Goal: Task Accomplishment & Management: Use online tool/utility

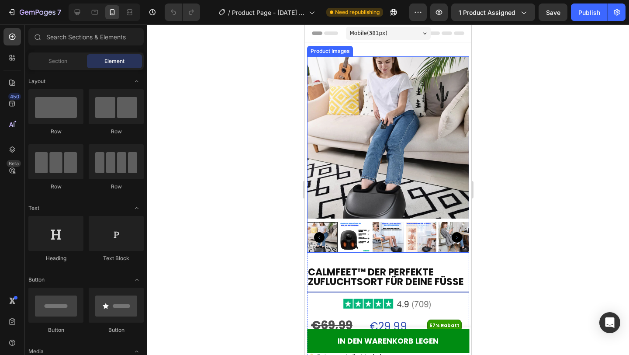
click at [413, 166] on img at bounding box center [388, 137] width 162 height 162
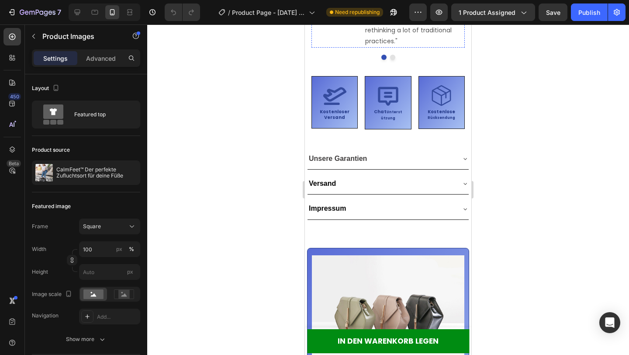
scroll to position [559, 0]
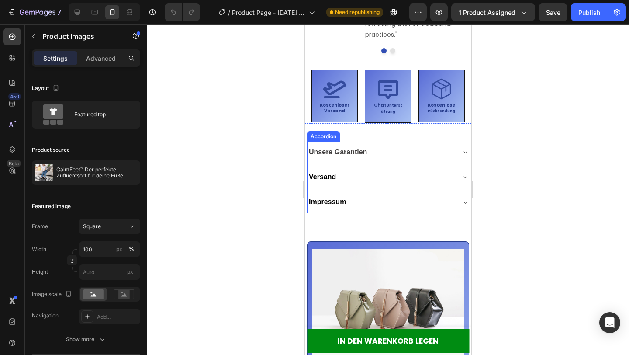
click at [426, 149] on div "Unsere Garantien" at bounding box center [381, 152] width 147 height 14
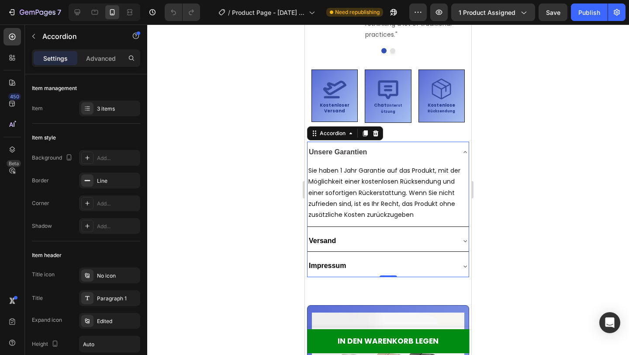
click at [426, 149] on div "Unsere Garantien" at bounding box center [381, 152] width 147 height 14
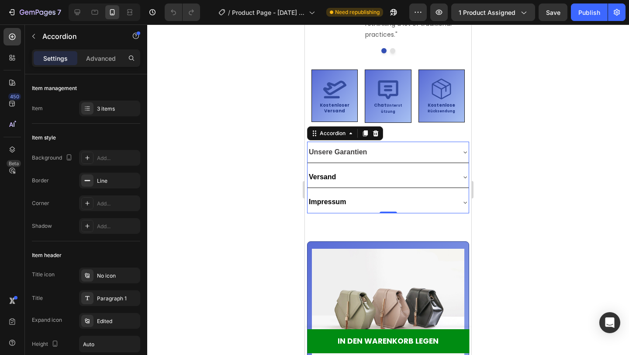
click at [420, 173] on div "Versand" at bounding box center [381, 177] width 147 height 14
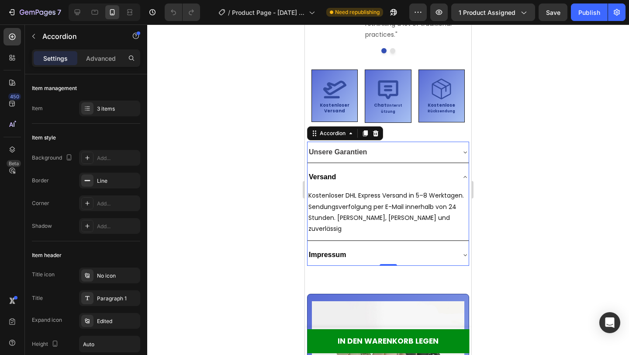
click at [420, 173] on div "Versand" at bounding box center [381, 177] width 147 height 14
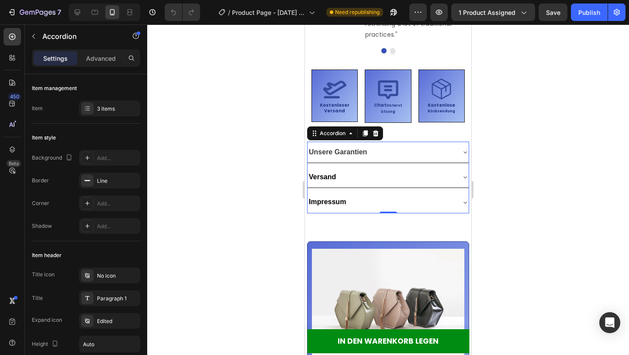
click at [421, 206] on div "Impressum" at bounding box center [381, 202] width 147 height 14
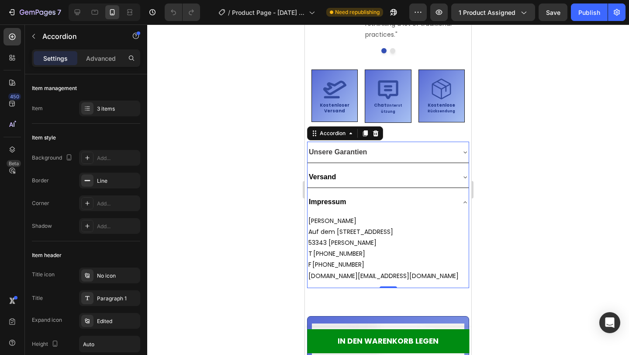
click at [421, 206] on div "Impressum" at bounding box center [381, 202] width 147 height 14
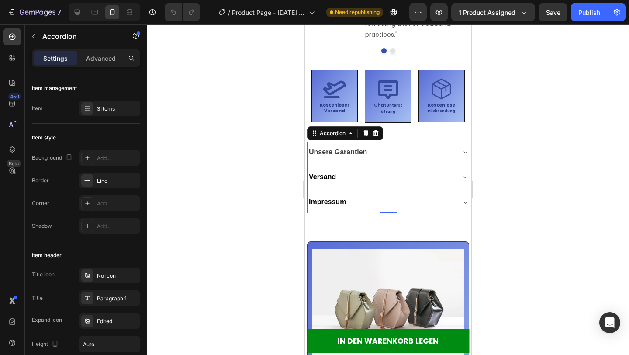
click at [418, 183] on div "Versand" at bounding box center [381, 177] width 147 height 14
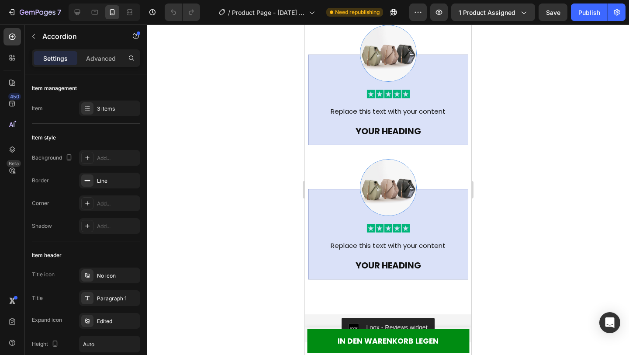
scroll to position [1574, 0]
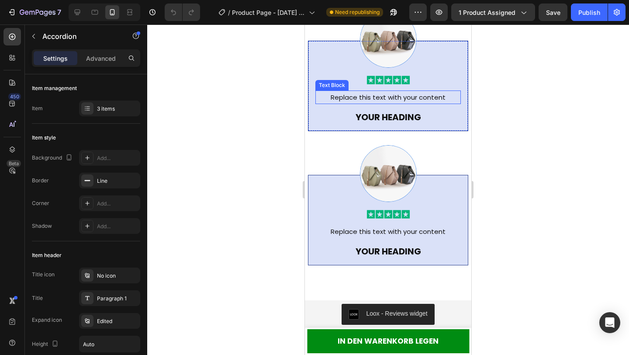
click at [403, 99] on div "Replace this text with your content" at bounding box center [389, 97] width 146 height 14
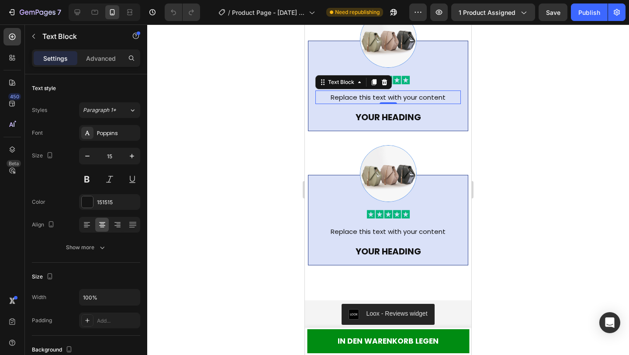
click at [403, 99] on div "Replace this text with your content" at bounding box center [389, 97] width 146 height 14
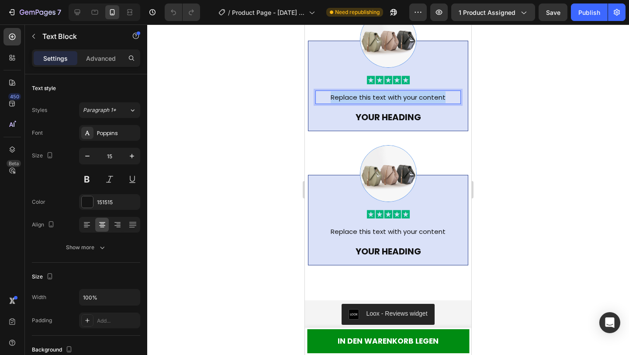
click at [403, 99] on p "Replace this text with your content" at bounding box center [388, 97] width 144 height 12
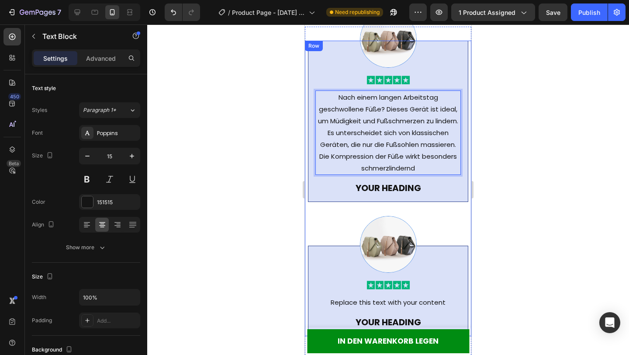
click at [450, 231] on div at bounding box center [389, 244] width 146 height 57
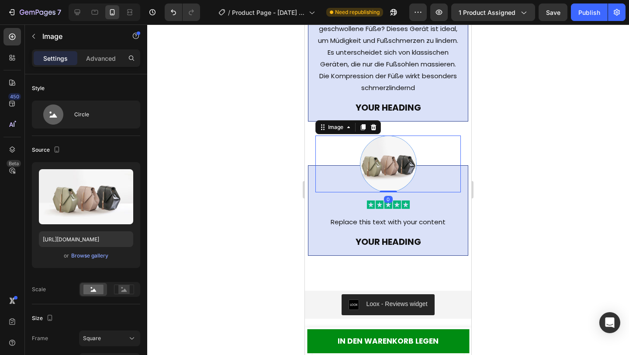
scroll to position [1661, 0]
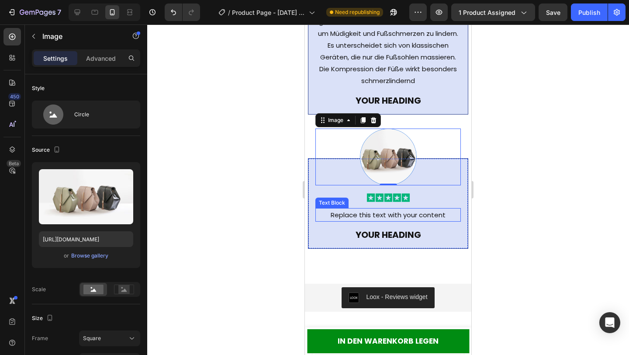
click at [406, 213] on div "Replace this text with your content" at bounding box center [389, 215] width 146 height 14
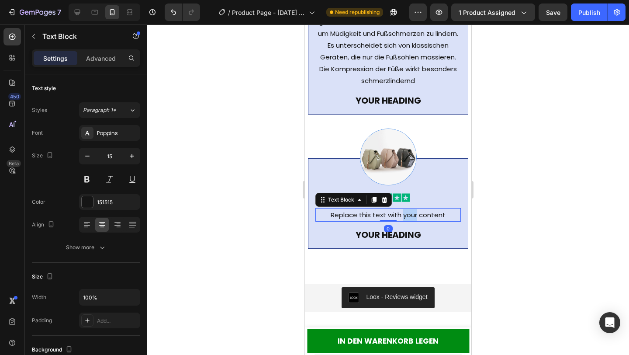
click at [406, 213] on div "Replace this text with your content" at bounding box center [389, 215] width 146 height 14
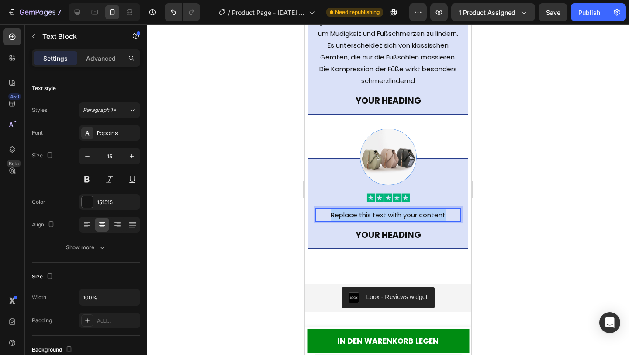
click at [406, 213] on p "Replace this text with your content" at bounding box center [388, 215] width 144 height 12
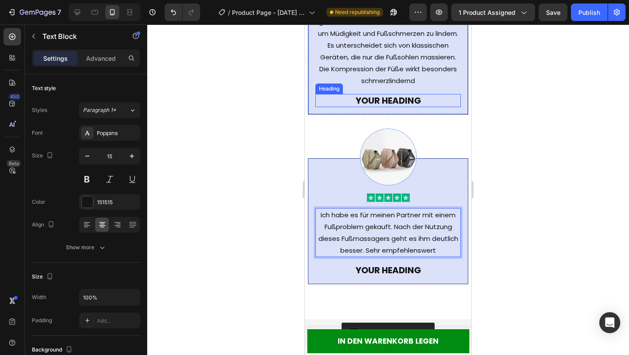
click at [406, 103] on h2 "Your heading" at bounding box center [389, 100] width 146 height 13
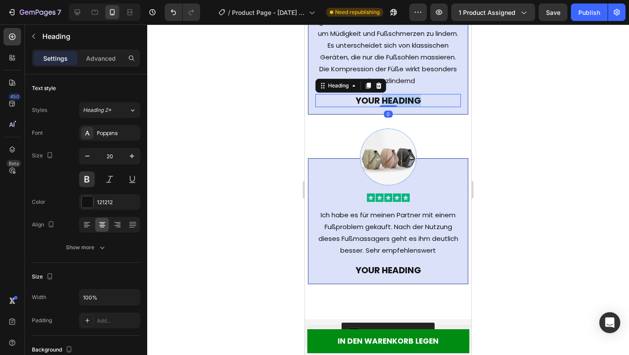
click at [406, 103] on h2 "Your heading" at bounding box center [389, 100] width 146 height 13
click at [406, 103] on p "Your heading" at bounding box center [388, 100] width 144 height 11
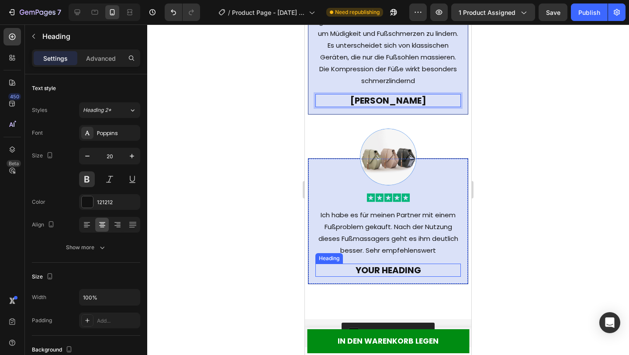
click at [393, 271] on h2 "Your heading" at bounding box center [389, 270] width 146 height 13
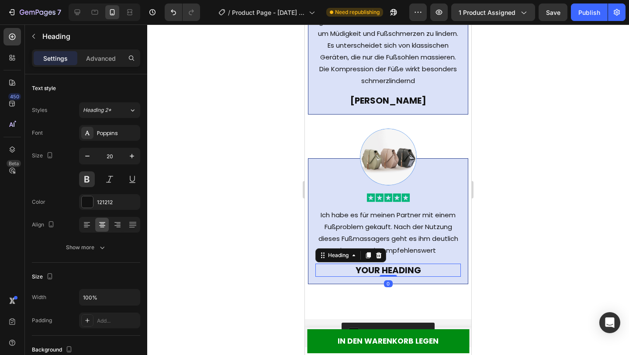
click at [393, 271] on h2 "Your heading" at bounding box center [389, 270] width 146 height 13
click at [393, 271] on p "Your heading" at bounding box center [388, 269] width 144 height 11
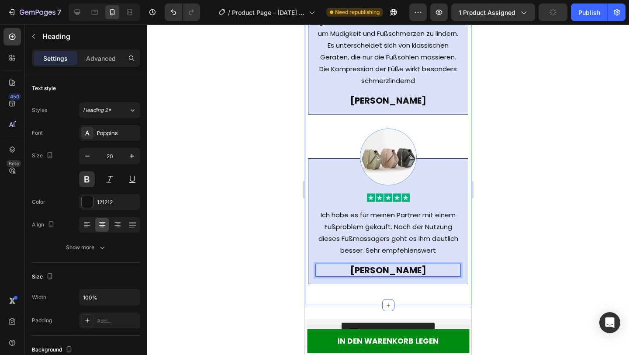
click at [447, 300] on div "Image Image Nach einem langen Arbeitstag geschwollene Füße? Dieses Gerät ist id…" at bounding box center [388, 122] width 167 height 366
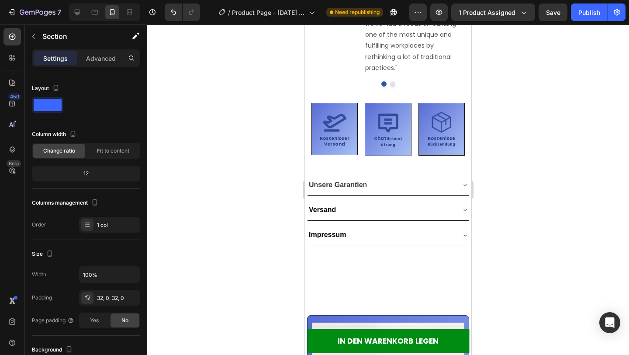
scroll to position [502, 0]
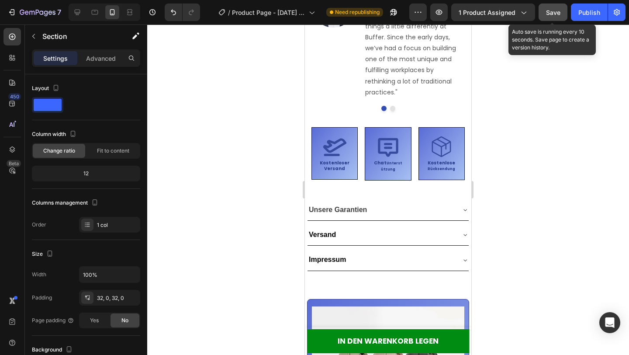
click at [556, 9] on span "Save" at bounding box center [553, 12] width 14 height 7
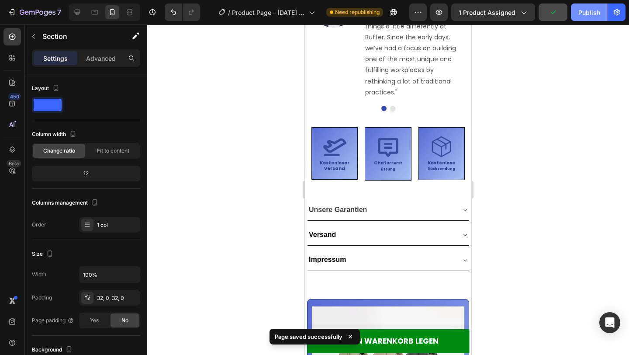
click at [588, 10] on div "Publish" at bounding box center [590, 12] width 22 height 9
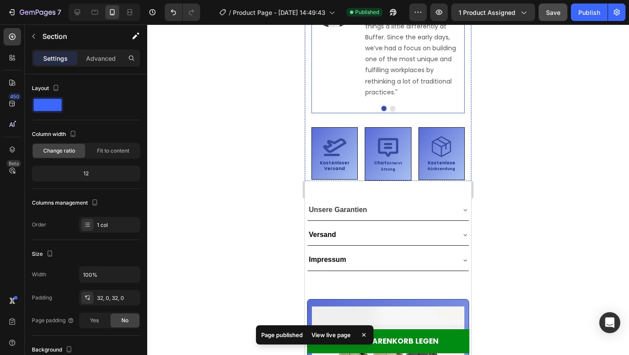
click at [463, 111] on div "Image [PERSON_NAME] Text block Image We’ve always aimed to do things a little d…" at bounding box center [388, 48] width 153 height 129
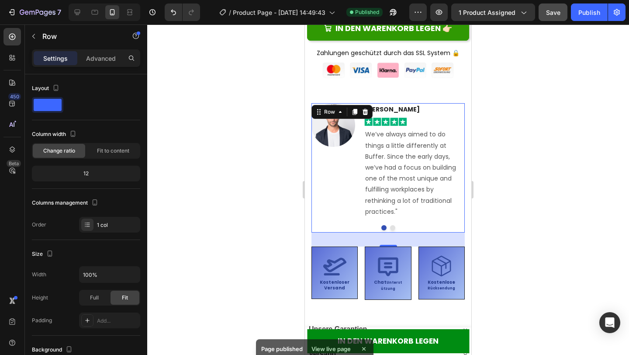
scroll to position [362, 0]
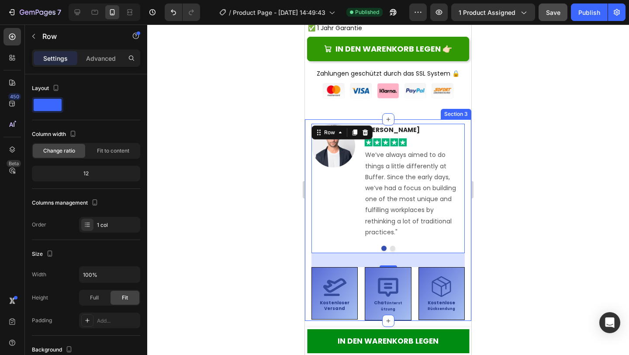
click at [463, 119] on div "Image [PERSON_NAME] Text block Image We’ve always aimed to do things a little d…" at bounding box center [388, 219] width 167 height 201
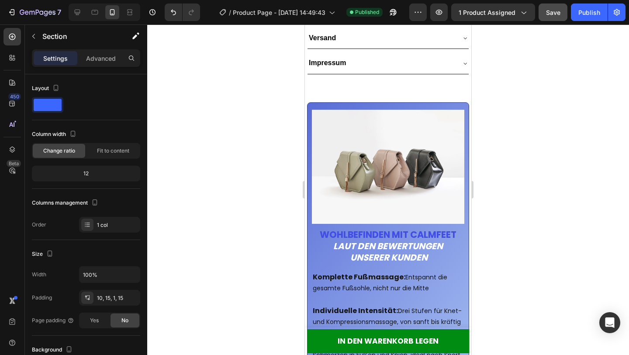
scroll to position [712, 0]
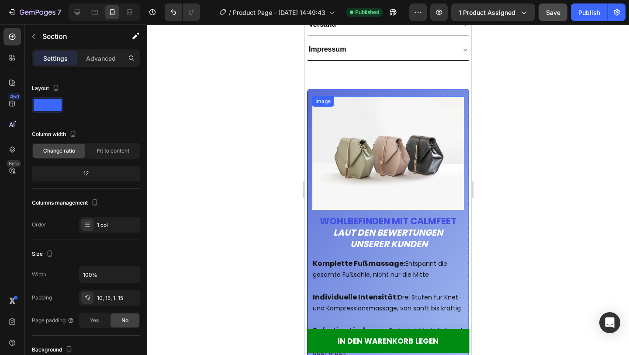
click at [378, 142] on img at bounding box center [388, 153] width 153 height 115
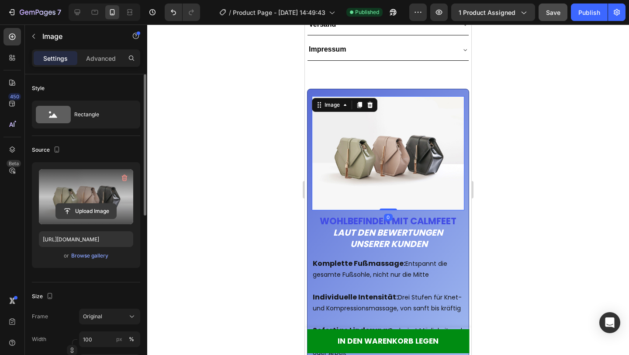
click at [88, 210] on input "file" at bounding box center [86, 211] width 60 height 15
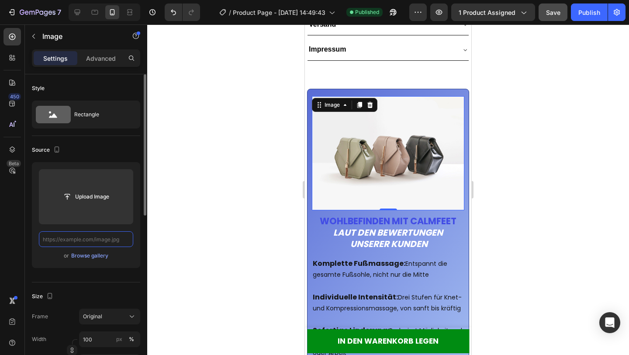
scroll to position [0, 0]
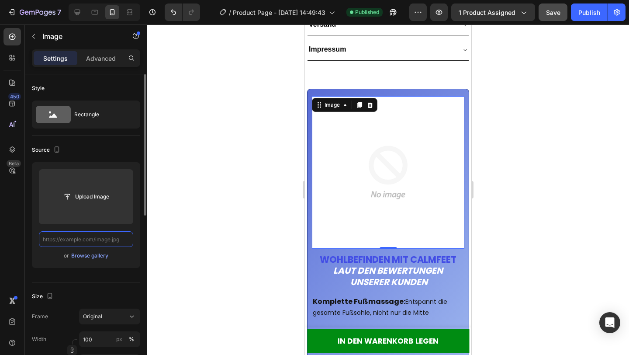
paste input "[URL][DOMAIN_NAME]"
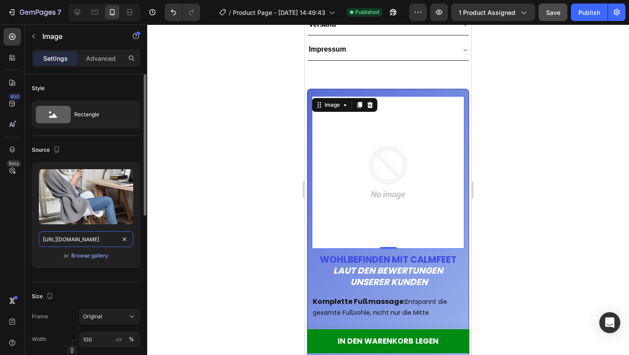
scroll to position [0, 188]
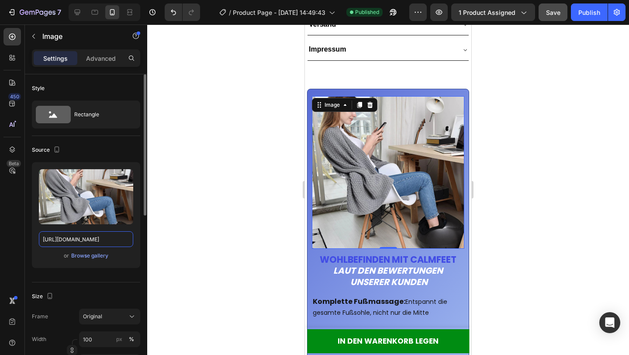
type input "[URL][DOMAIN_NAME]"
click at [199, 255] on div at bounding box center [388, 189] width 482 height 330
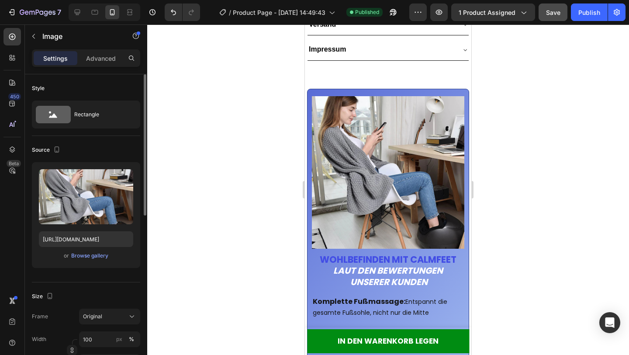
scroll to position [0, 0]
click at [199, 255] on div at bounding box center [388, 189] width 482 height 330
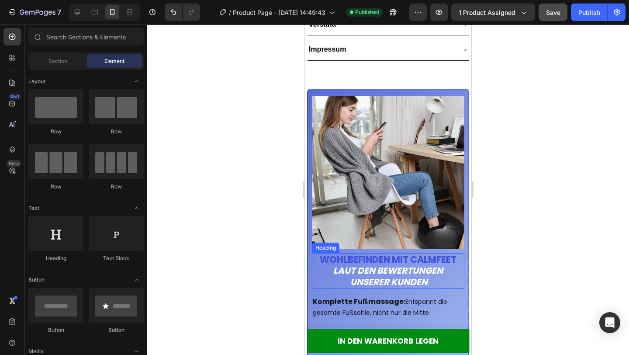
click at [375, 269] on strong "Laut den Bewertungen unserer Kunden" at bounding box center [388, 276] width 110 height 24
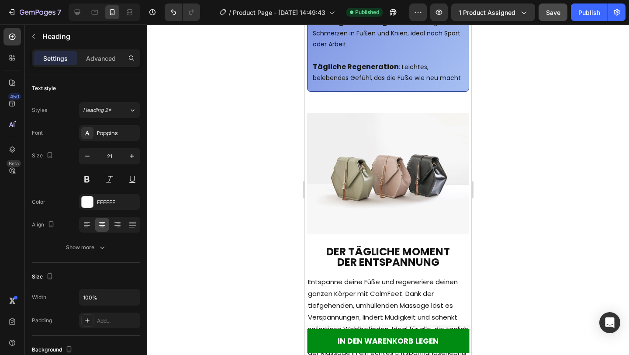
scroll to position [1061, 0]
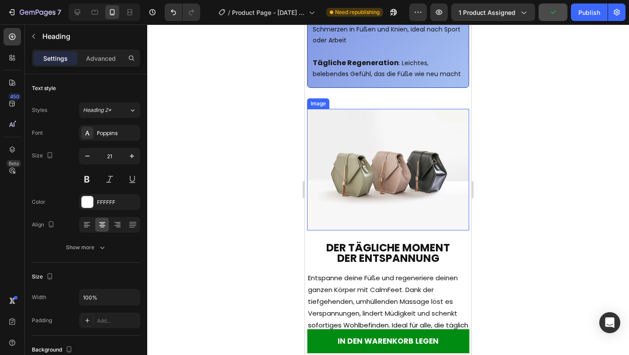
click at [371, 138] on img at bounding box center [388, 170] width 162 height 122
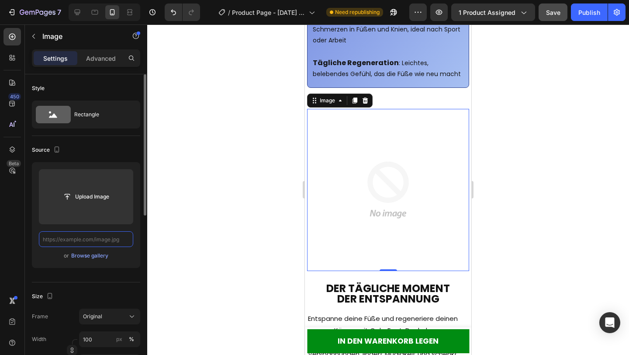
scroll to position [0, 0]
paste input "[URL][DOMAIN_NAME]"
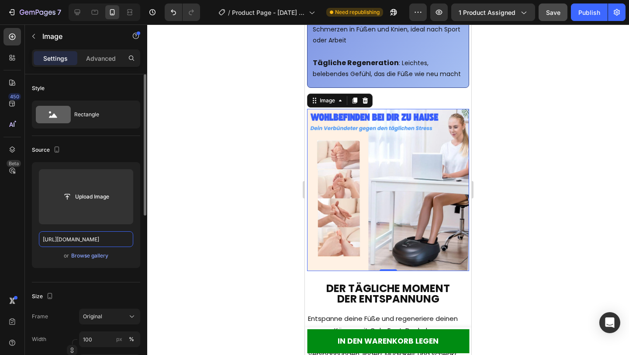
scroll to position [0, 189]
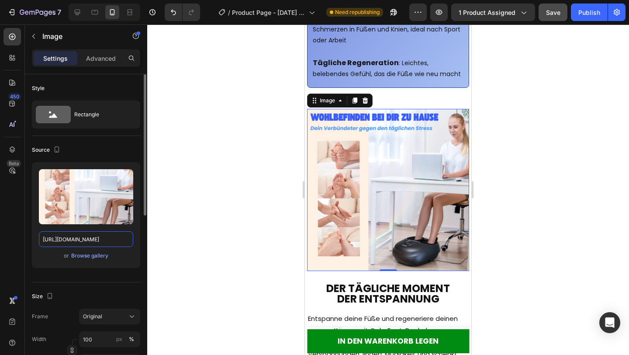
type input "[URL][DOMAIN_NAME]"
click at [185, 243] on div at bounding box center [388, 189] width 482 height 330
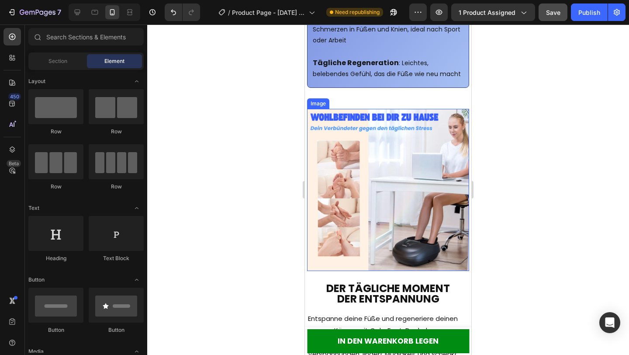
click at [433, 231] on img at bounding box center [388, 190] width 162 height 162
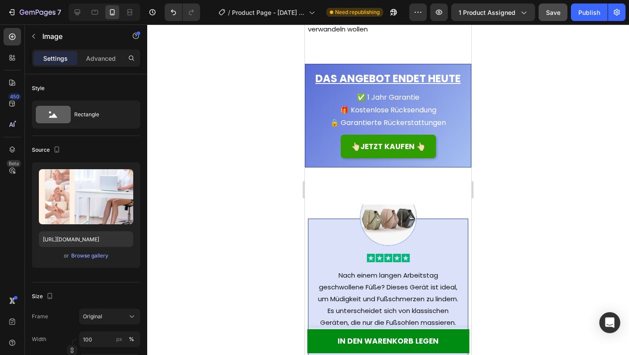
scroll to position [1446, 0]
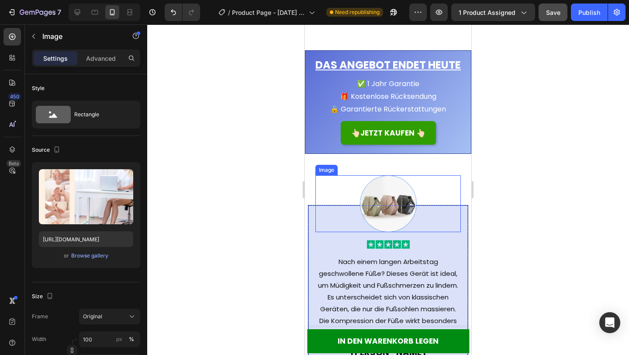
click at [390, 203] on img at bounding box center [388, 203] width 57 height 57
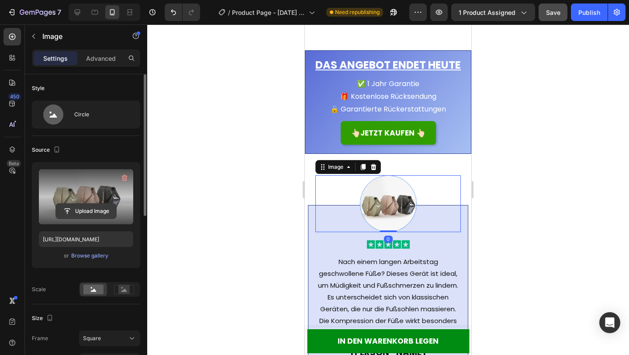
click at [101, 215] on input "file" at bounding box center [86, 211] width 60 height 15
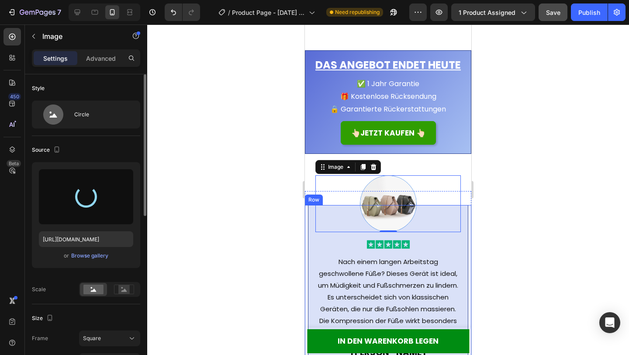
type input "[URL][DOMAIN_NAME]"
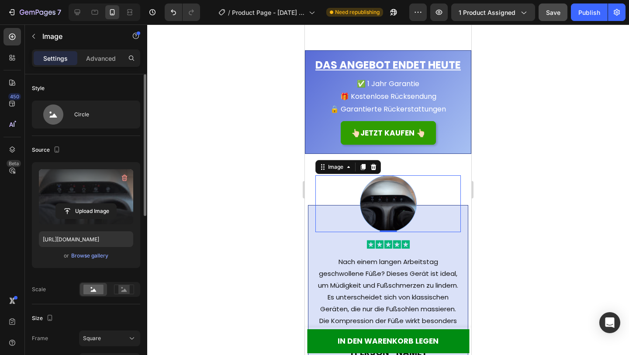
click at [243, 225] on div at bounding box center [388, 189] width 482 height 330
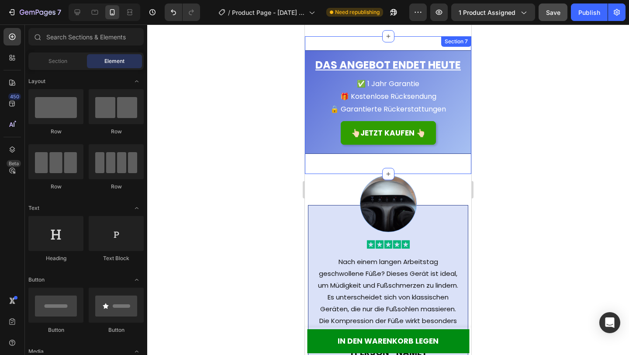
click at [462, 169] on div "Das Angebot endet heute Heading ✅ 1 Jahr Garantie 🎁 Kostenlose Rücksendung 🔒 Ga…" at bounding box center [388, 111] width 167 height 123
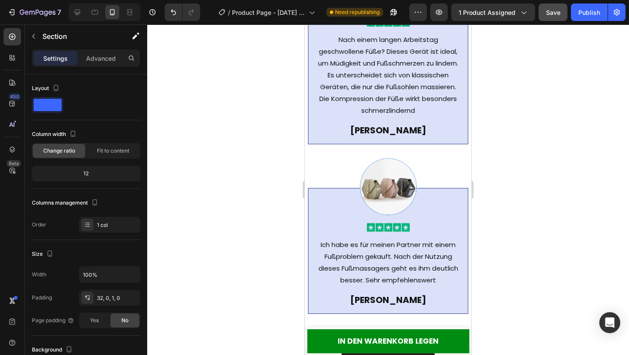
scroll to position [1673, 0]
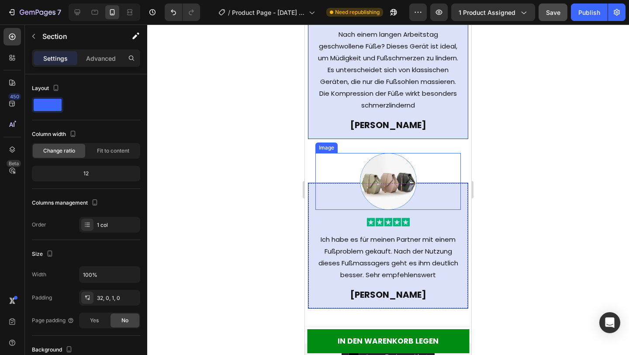
click at [393, 190] on img at bounding box center [388, 181] width 57 height 57
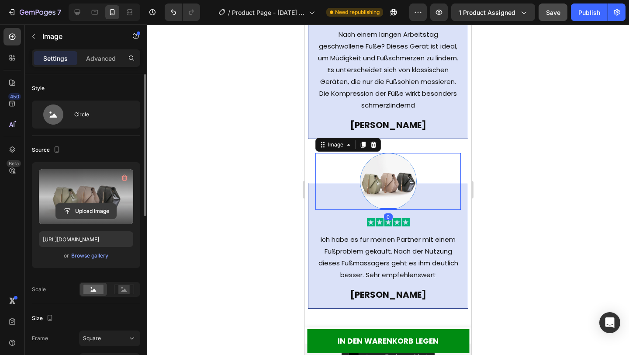
click at [100, 214] on input "file" at bounding box center [86, 211] width 60 height 15
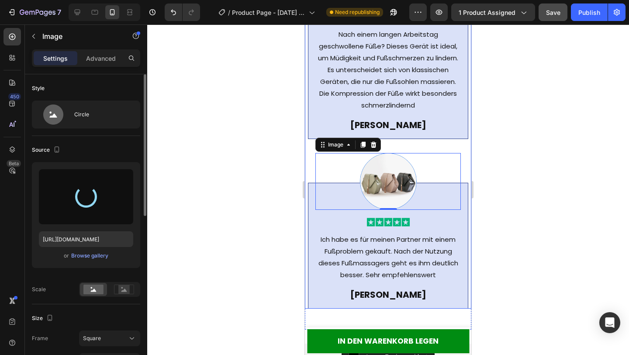
type input "[URL][DOMAIN_NAME]"
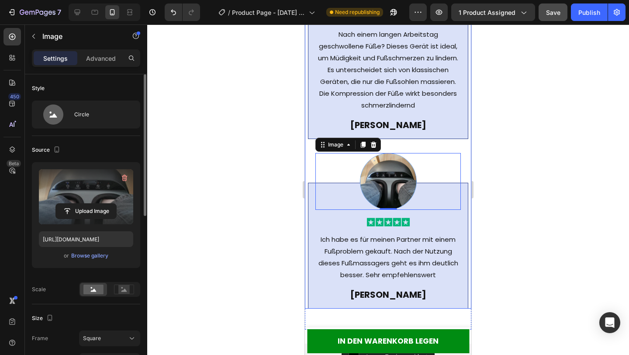
click at [465, 151] on div "Image Image Nach einem langen Arbeitstag geschwollene Füße? Dieses Gerät ist id…" at bounding box center [388, 143] width 160 height 331
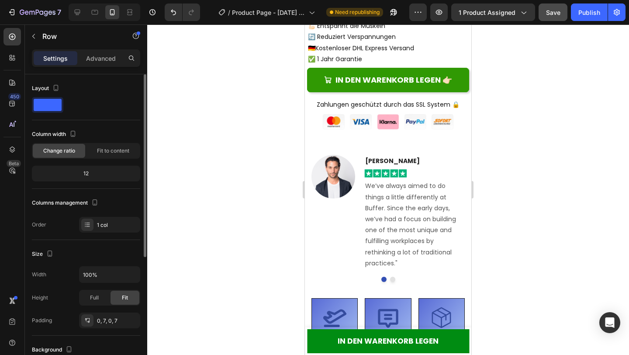
scroll to position [327, 0]
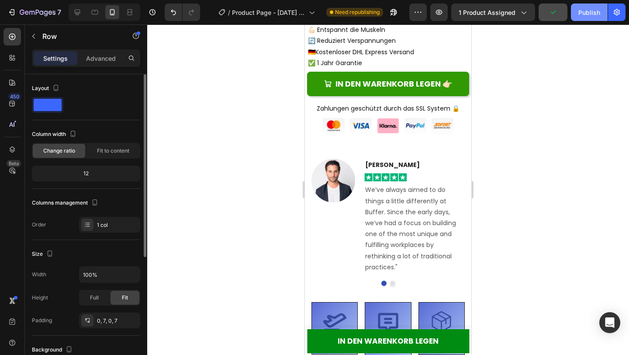
click at [587, 10] on div "Publish" at bounding box center [590, 12] width 22 height 9
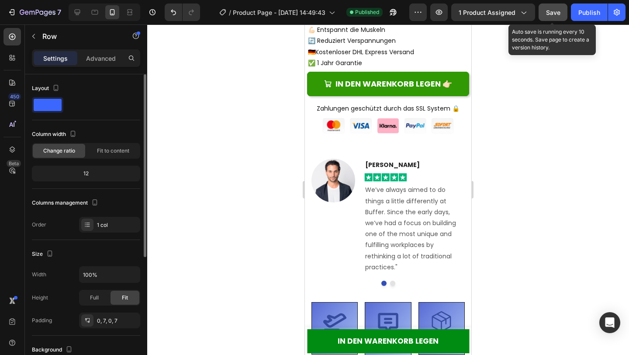
click at [559, 18] on button "Save" at bounding box center [553, 11] width 29 height 17
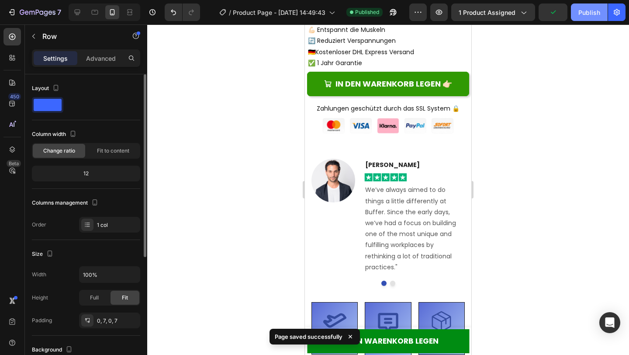
click at [577, 14] on button "Publish" at bounding box center [589, 11] width 37 height 17
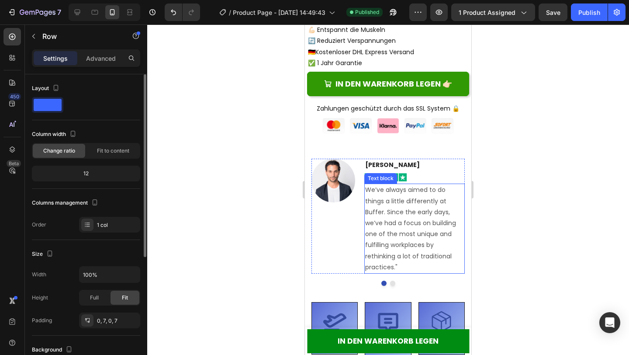
click at [395, 212] on p "We’ve always aimed to do things a little differently at Buffer. Since the early…" at bounding box center [414, 228] width 99 height 88
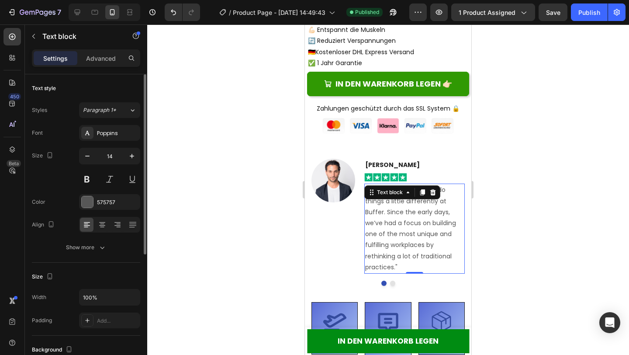
click at [395, 212] on p "We’ve always aimed to do things a little differently at Buffer. Since the early…" at bounding box center [414, 228] width 99 height 88
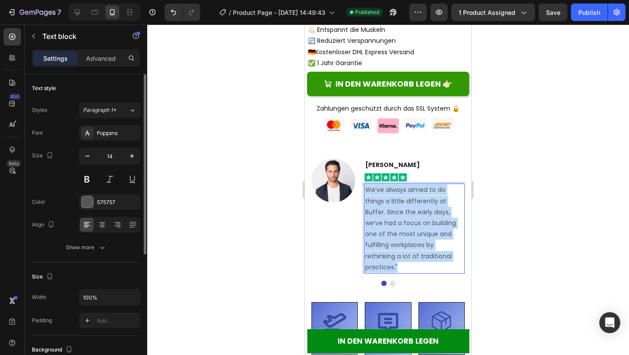
click at [395, 212] on p "We’ve always aimed to do things a little differently at Buffer. Since the early…" at bounding box center [414, 228] width 99 height 88
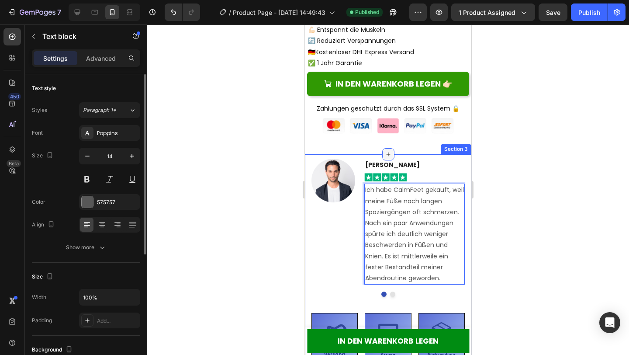
click at [390, 160] on div at bounding box center [388, 154] width 12 height 12
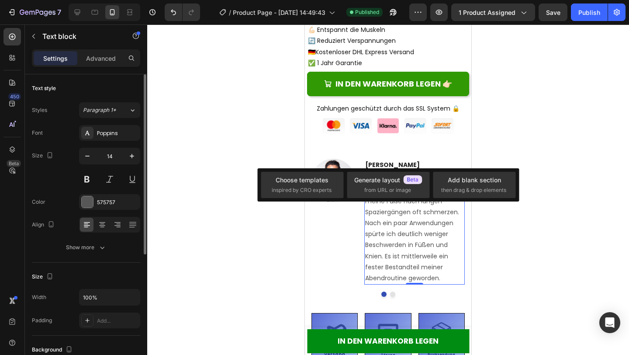
click at [249, 214] on div at bounding box center [388, 189] width 482 height 330
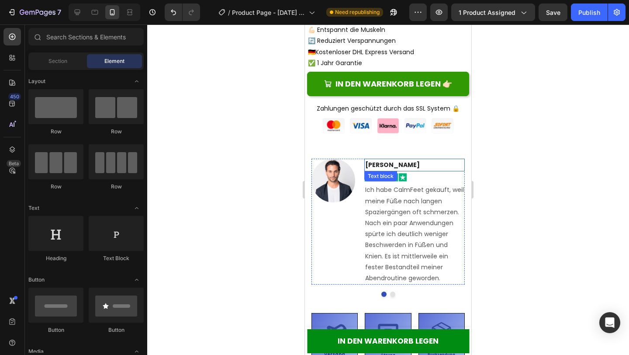
click at [385, 163] on strong "[PERSON_NAME]" at bounding box center [392, 164] width 55 height 9
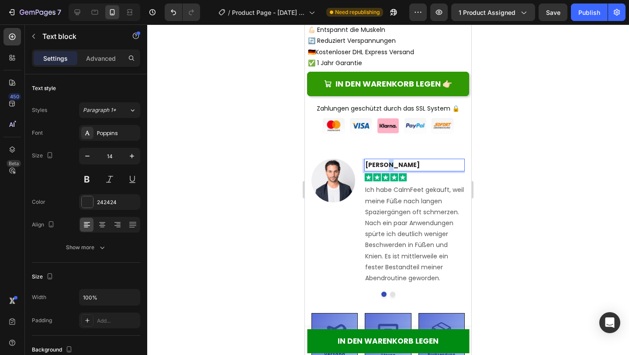
click at [385, 163] on strong "[PERSON_NAME]" at bounding box center [392, 164] width 55 height 9
click at [385, 163] on p "[PERSON_NAME]" at bounding box center [414, 165] width 99 height 11
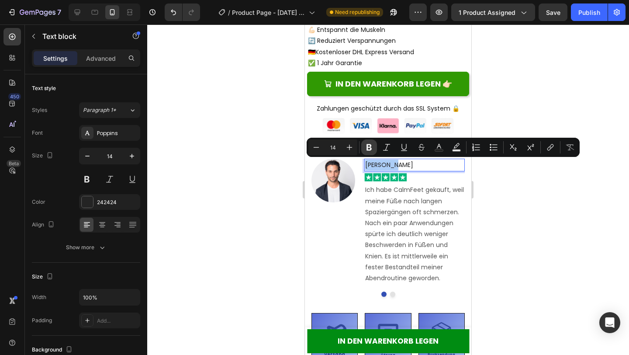
click at [369, 145] on icon "Editor contextual toolbar" at bounding box center [369, 147] width 5 height 7
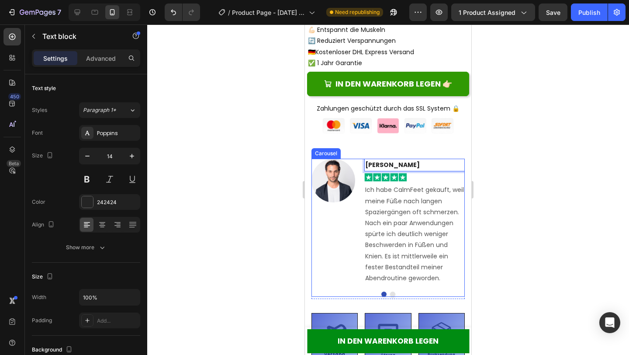
click at [391, 296] on button "Dot" at bounding box center [392, 294] width 5 height 5
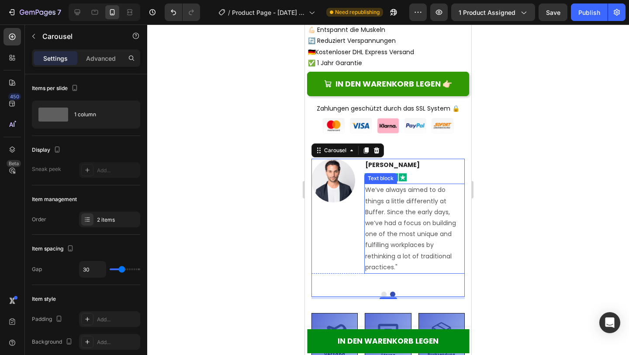
click at [393, 221] on p "We’ve always aimed to do things a little differently at Buffer. Since the early…" at bounding box center [414, 228] width 99 height 88
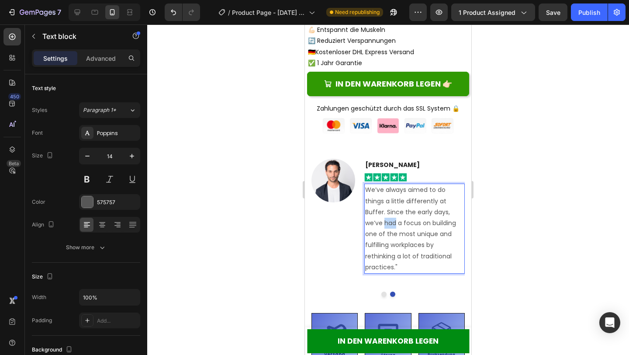
click at [393, 221] on p "We’ve always aimed to do things a little differently at Buffer. Since the early…" at bounding box center [414, 228] width 99 height 88
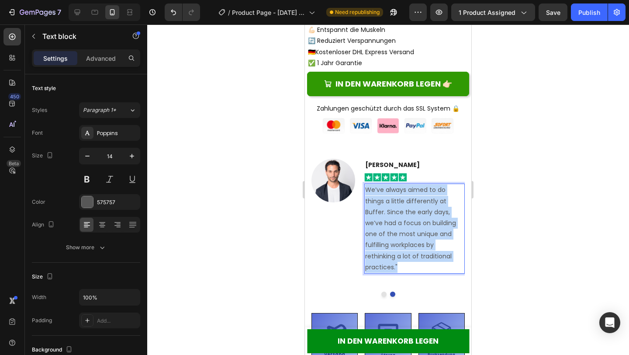
click at [393, 221] on p "We’ve always aimed to do things a little differently at Buffer. Since the early…" at bounding box center [414, 228] width 99 height 88
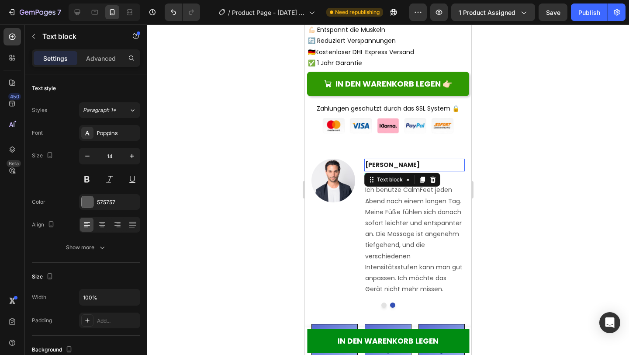
click at [390, 164] on p "[PERSON_NAME]" at bounding box center [414, 165] width 99 height 11
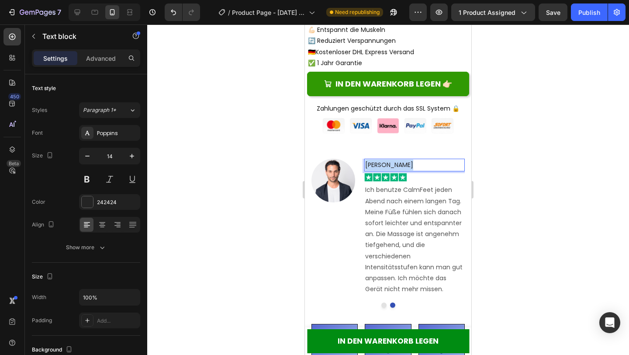
click at [390, 164] on p "[PERSON_NAME]" at bounding box center [414, 165] width 99 height 11
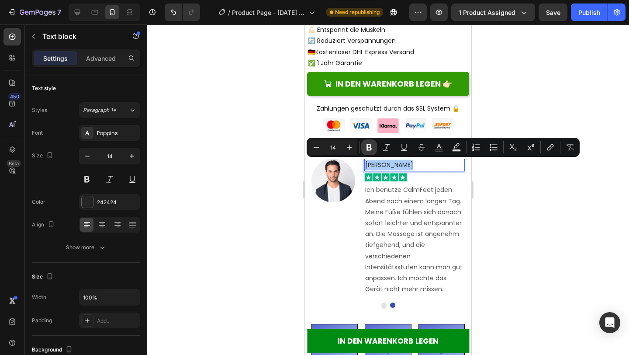
click at [371, 149] on icon "Editor contextual toolbar" at bounding box center [369, 147] width 5 height 7
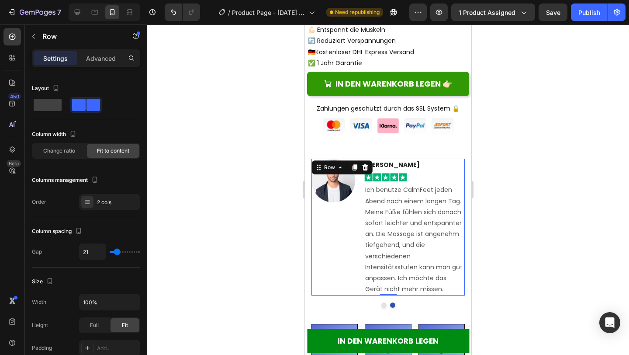
click at [329, 248] on div "Image" at bounding box center [334, 227] width 44 height 137
click at [339, 190] on img at bounding box center [334, 181] width 44 height 44
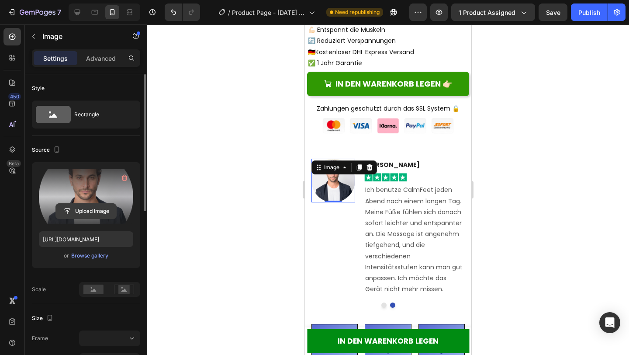
click at [93, 207] on input "file" at bounding box center [86, 211] width 60 height 15
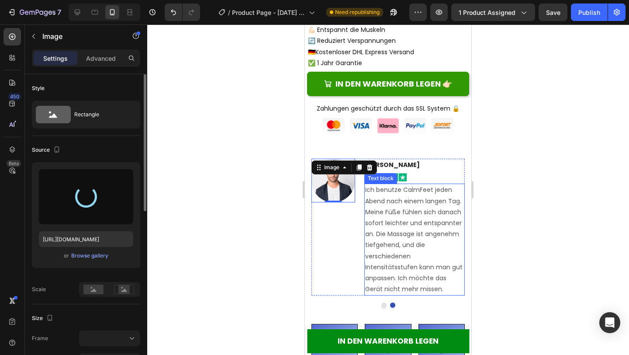
type input "[URL][DOMAIN_NAME]"
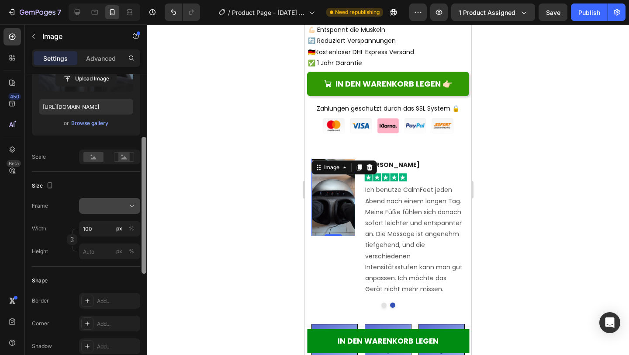
scroll to position [135, 0]
drag, startPoint x: 144, startPoint y: 151, endPoint x: 125, endPoint y: 211, distance: 63.2
click at [125, 211] on div "Style Rectangle Source Upload Image [URL][DOMAIN_NAME] or Browse gallery Scale …" at bounding box center [86, 227] width 122 height 306
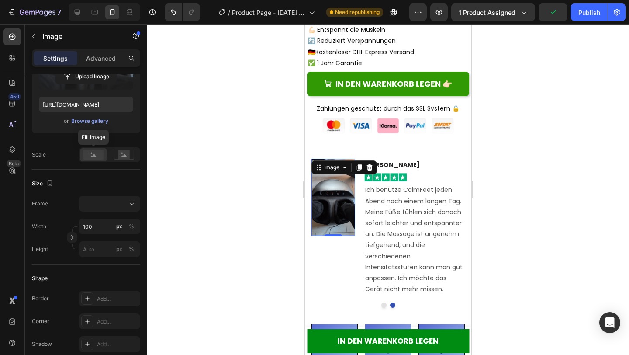
click at [95, 150] on rect at bounding box center [93, 155] width 20 height 10
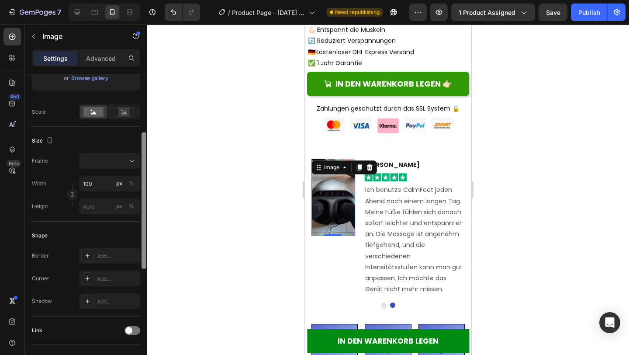
drag, startPoint x: 144, startPoint y: 171, endPoint x: 143, endPoint y: 191, distance: 20.1
click at [143, 191] on div at bounding box center [144, 200] width 5 height 137
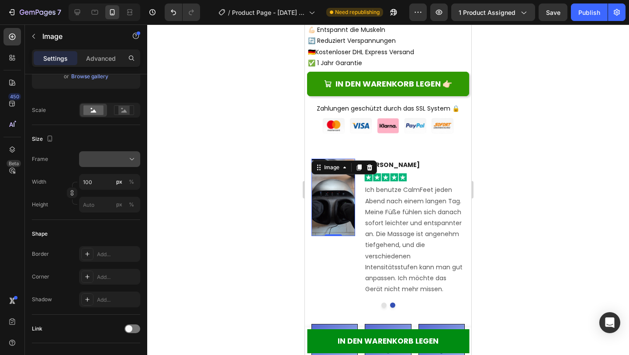
click at [118, 163] on div at bounding box center [109, 159] width 53 height 9
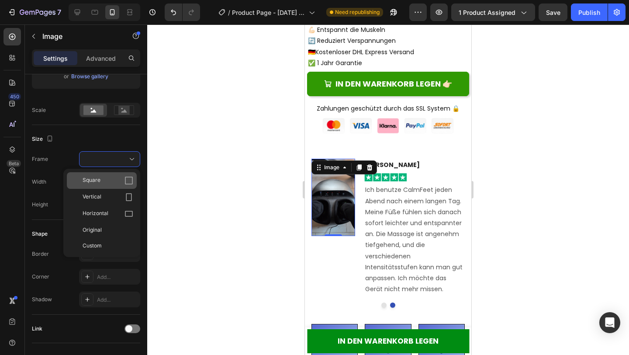
click at [128, 184] on icon at bounding box center [129, 180] width 9 height 9
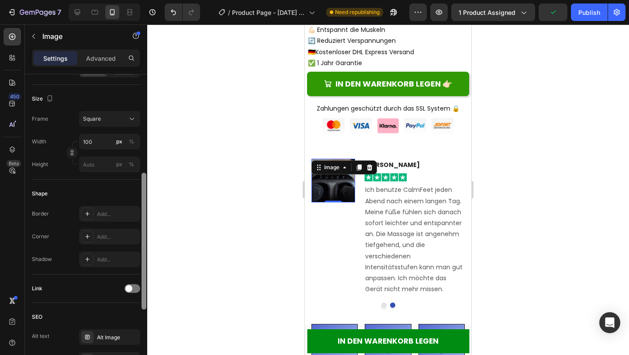
scroll to position [220, 0]
drag, startPoint x: 145, startPoint y: 191, endPoint x: 142, endPoint y: 209, distance: 18.7
click at [142, 209] on div at bounding box center [144, 241] width 5 height 137
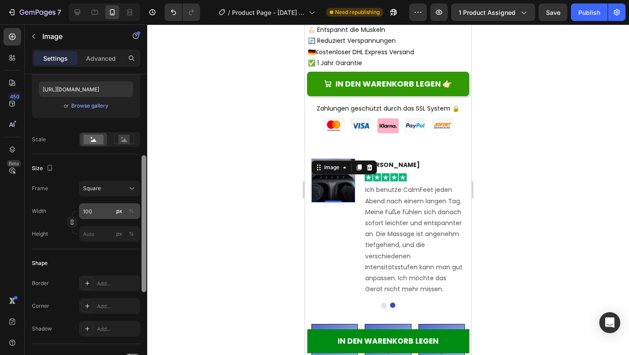
scroll to position [167, 0]
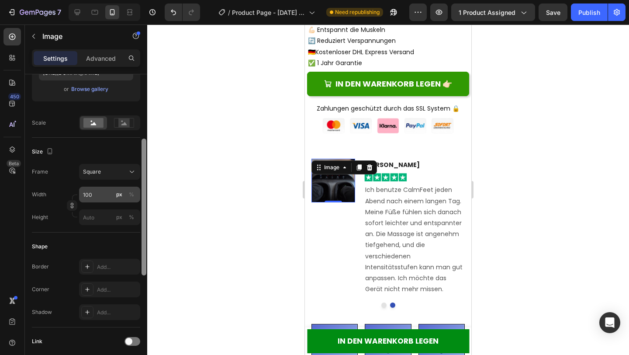
drag, startPoint x: 142, startPoint y: 212, endPoint x: 135, endPoint y: 188, distance: 24.9
click at [135, 188] on div "Style Rectangle Source Upload Image [URL][DOMAIN_NAME] or Browse gallery Scale …" at bounding box center [86, 227] width 122 height 306
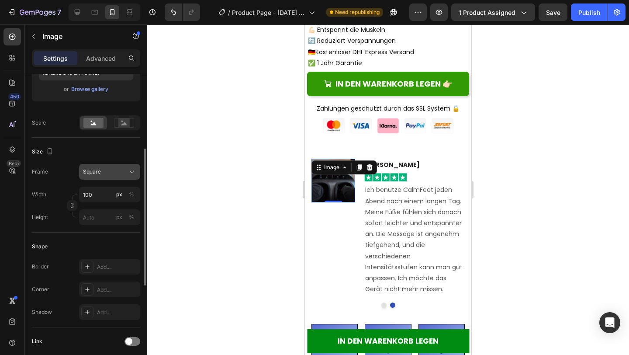
click at [125, 177] on button "Square" at bounding box center [109, 172] width 61 height 16
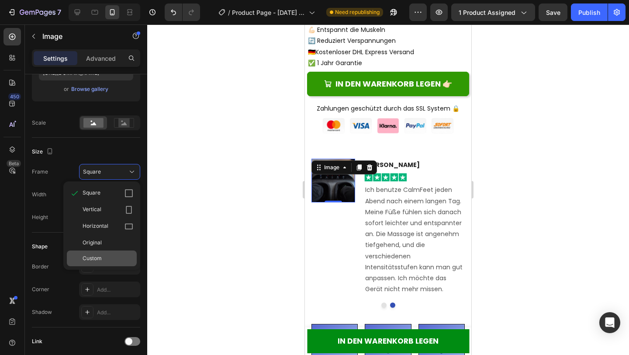
click at [109, 261] on div "Custom" at bounding box center [108, 258] width 51 height 8
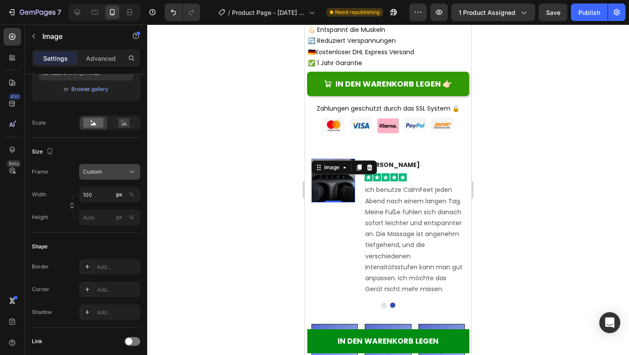
click at [125, 179] on button "Custom" at bounding box center [109, 172] width 61 height 16
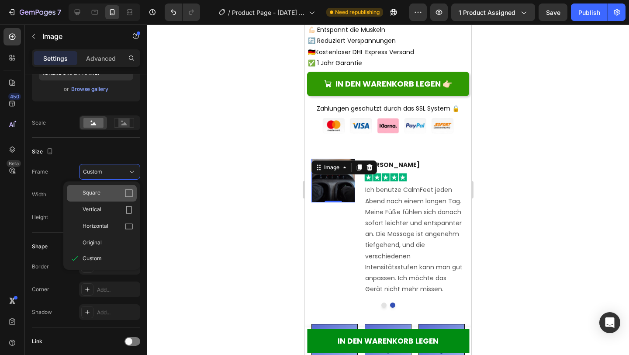
click at [118, 196] on div "Square" at bounding box center [108, 193] width 51 height 9
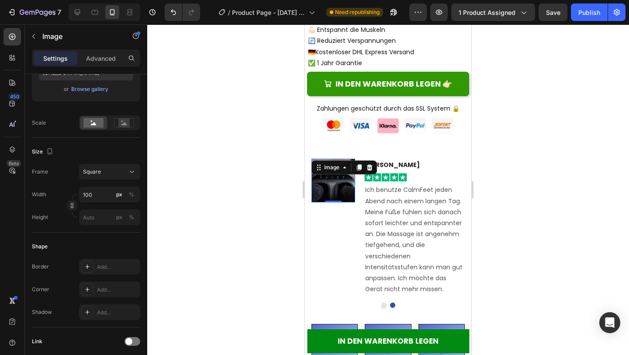
click at [148, 188] on div at bounding box center [388, 189] width 482 height 330
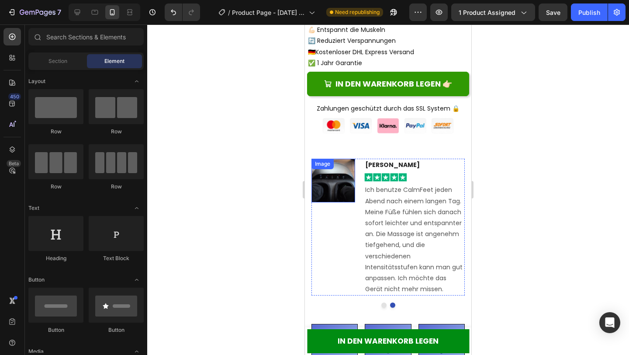
click at [328, 183] on img at bounding box center [334, 181] width 44 height 44
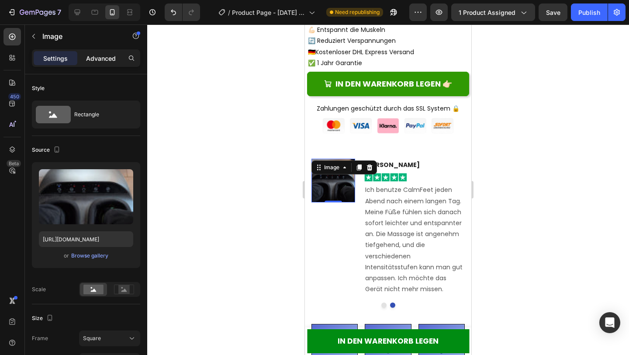
click at [108, 59] on p "Advanced" at bounding box center [101, 58] width 30 height 9
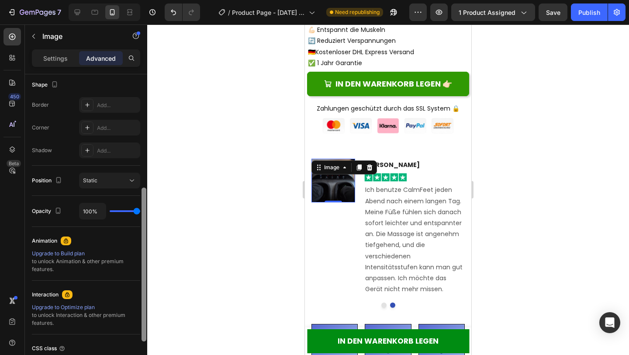
drag, startPoint x: 144, startPoint y: 101, endPoint x: 147, endPoint y: 218, distance: 116.7
click at [147, 218] on div at bounding box center [144, 226] width 7 height 306
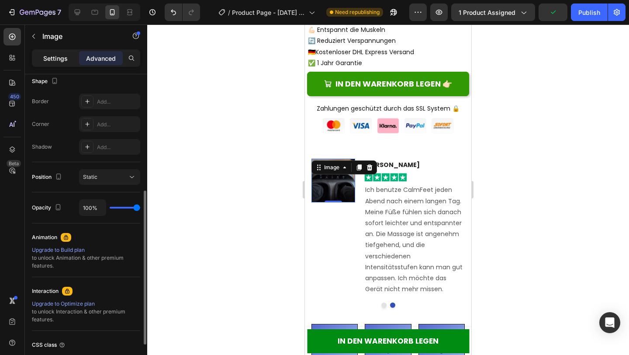
click at [58, 52] on div "Settings" at bounding box center [56, 58] width 44 height 14
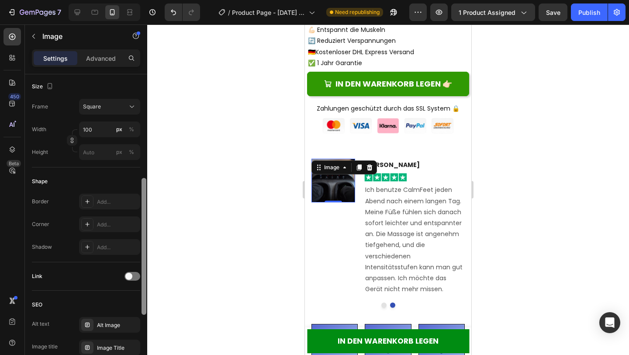
scroll to position [376, 0]
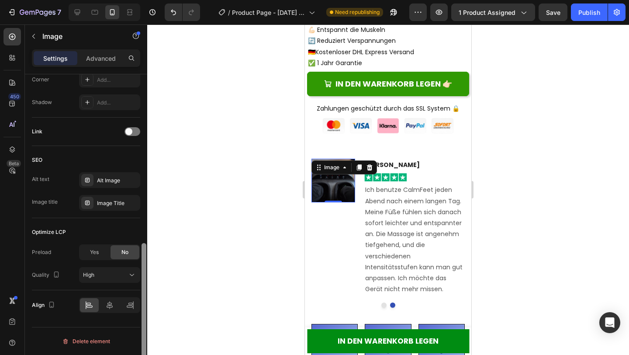
drag, startPoint x: 141, startPoint y: 190, endPoint x: 141, endPoint y: 198, distance: 8.3
click at [141, 198] on div at bounding box center [144, 227] width 7 height 306
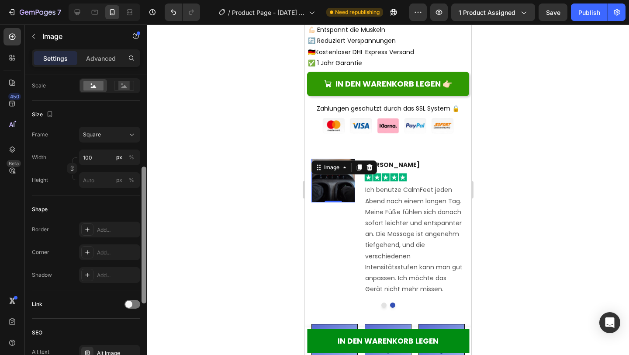
scroll to position [199, 0]
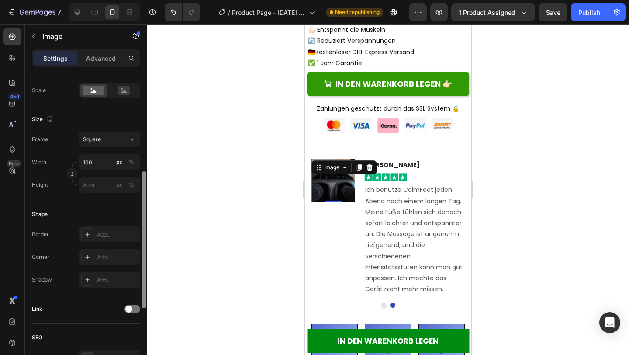
drag, startPoint x: 143, startPoint y: 274, endPoint x: 149, endPoint y: 195, distance: 79.7
click at [149, 0] on div "7 / Product Page - [DATE] 14:49:43 Need republishing Preview 1 product assigned…" at bounding box center [314, 0] width 629 height 0
click at [99, 239] on div "Add..." at bounding box center [109, 234] width 61 height 16
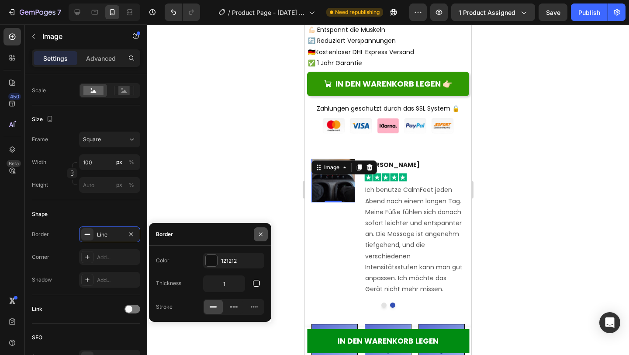
click at [263, 234] on icon "button" at bounding box center [260, 234] width 7 height 7
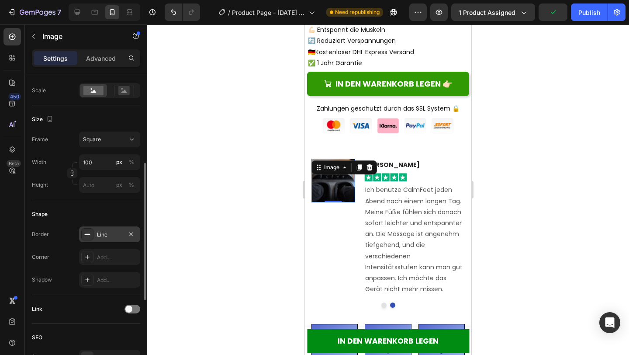
click at [103, 236] on div "Line" at bounding box center [109, 235] width 25 height 8
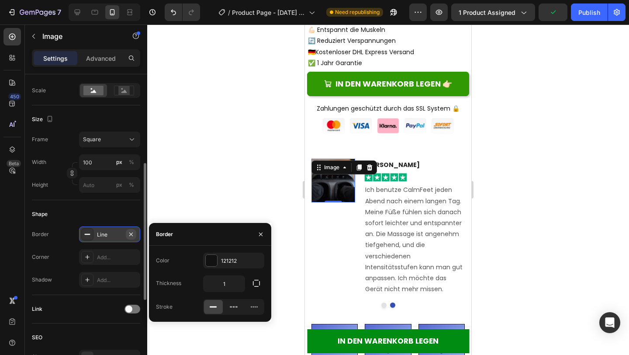
click at [133, 233] on icon "button" at bounding box center [130, 233] width 3 height 3
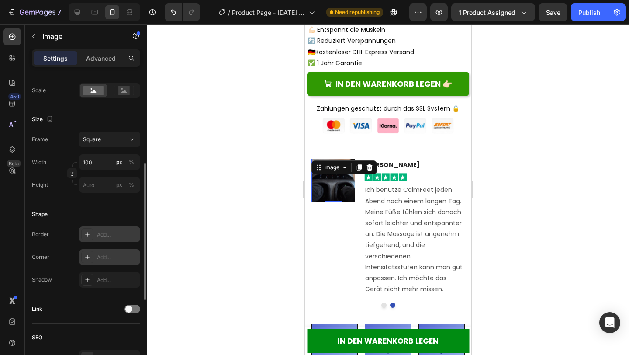
click at [101, 252] on div "Add..." at bounding box center [109, 257] width 61 height 16
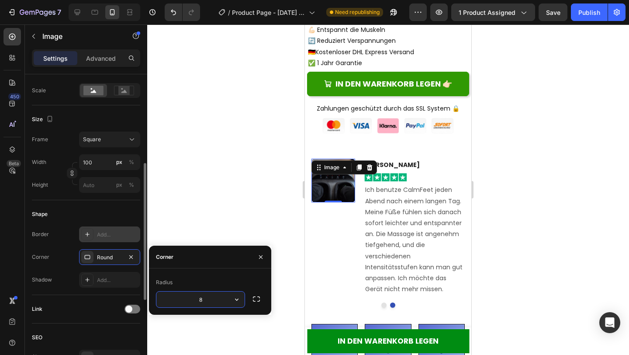
click at [111, 222] on div "Shape Border Add... Corner Round Shadow Add..." at bounding box center [86, 247] width 108 height 95
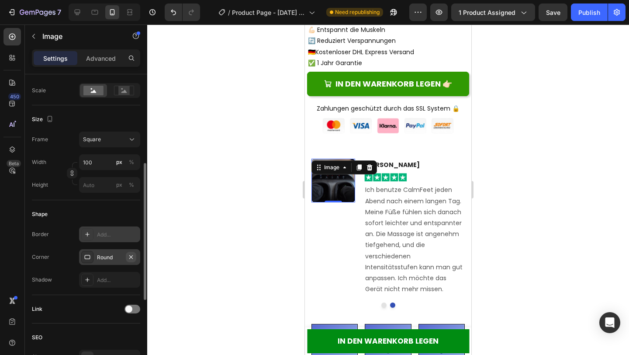
click at [131, 259] on icon "button" at bounding box center [131, 257] width 7 height 7
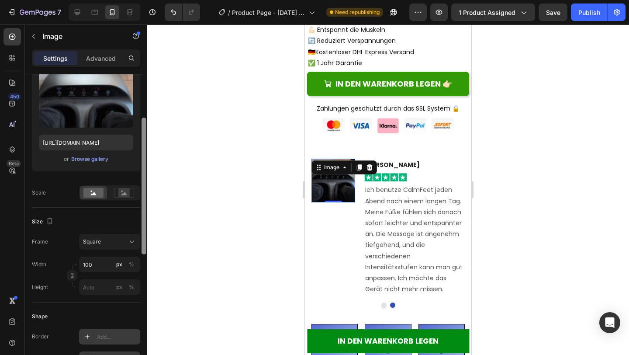
drag, startPoint x: 145, startPoint y: 237, endPoint x: 151, endPoint y: 192, distance: 45.9
click at [151, 0] on div "7 / Product Page - [DATE] 14:49:43 Need republishing Preview 1 product assigned…" at bounding box center [314, 0] width 629 height 0
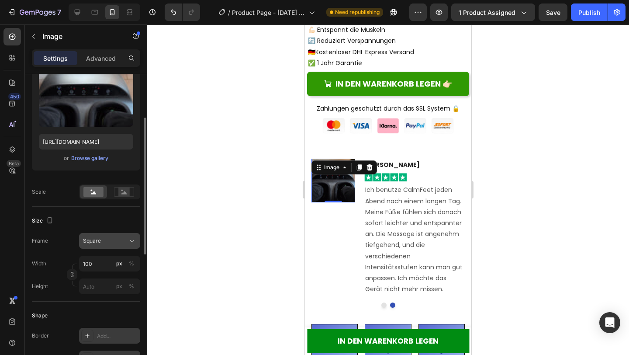
click at [110, 240] on div "Square" at bounding box center [104, 241] width 43 height 8
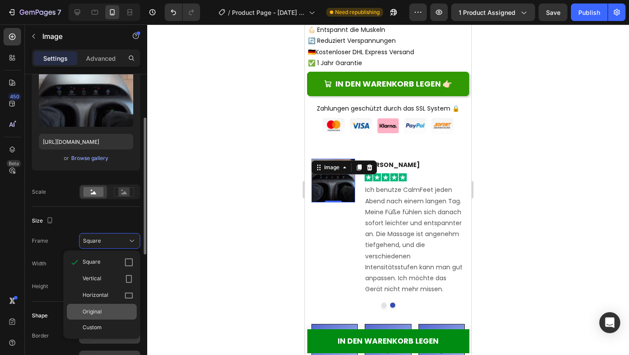
click at [105, 311] on div "Original" at bounding box center [108, 312] width 51 height 8
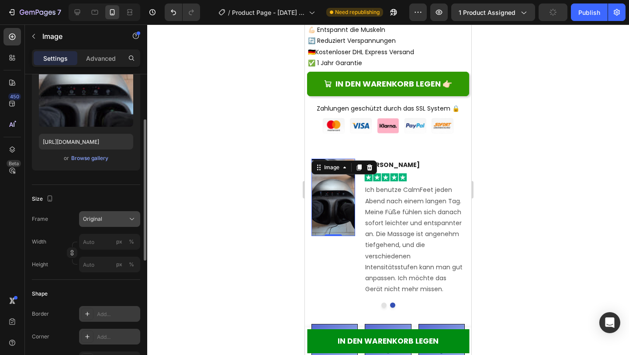
click at [123, 216] on div "Original" at bounding box center [104, 219] width 43 height 8
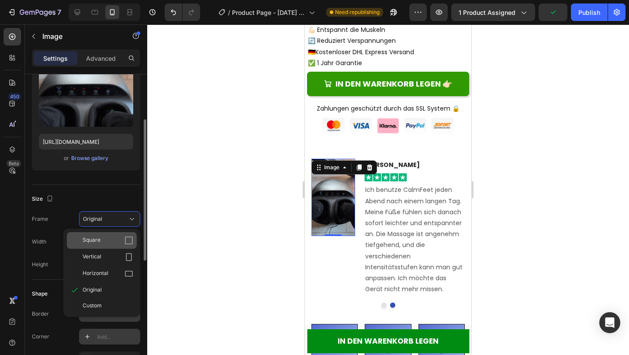
click at [125, 246] on div "Square" at bounding box center [102, 240] width 70 height 17
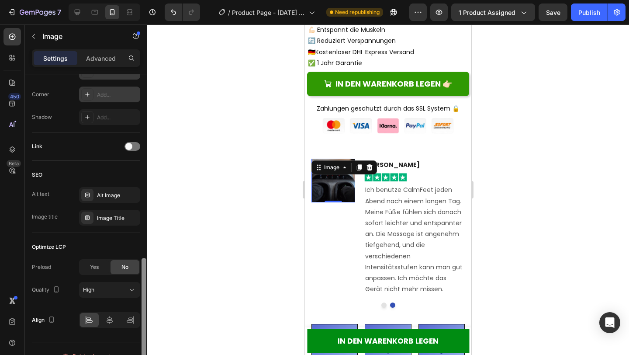
scroll to position [376, 0]
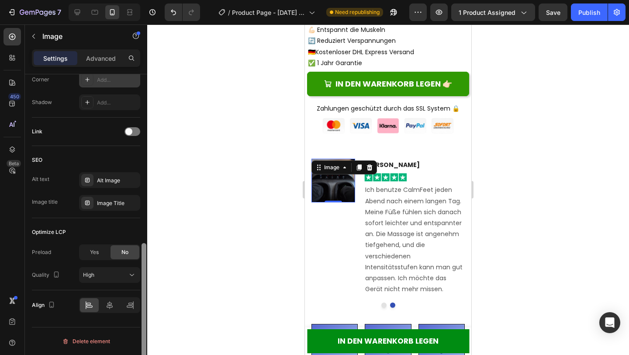
drag, startPoint x: 145, startPoint y: 139, endPoint x: 157, endPoint y: 285, distance: 146.9
click at [157, 0] on div "7 / Product Page - [DATE] 14:49:43 Need republishing Preview 1 product assigned…" at bounding box center [314, 0] width 629 height 0
click at [87, 245] on div "Yes" at bounding box center [94, 252] width 29 height 14
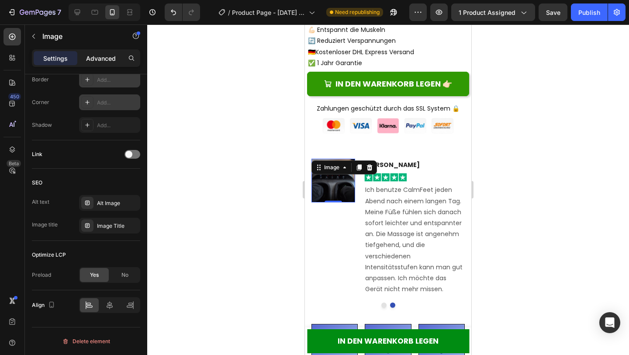
click at [108, 54] on p "Advanced" at bounding box center [101, 58] width 30 height 9
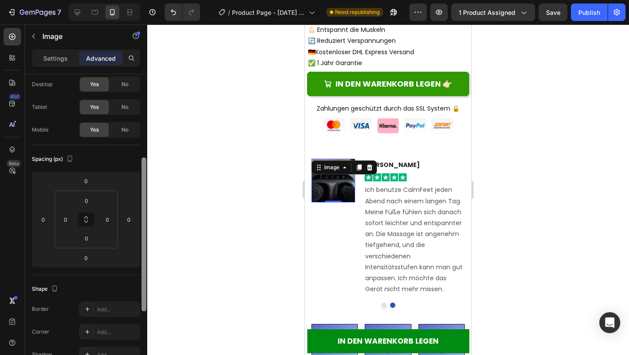
scroll to position [15, 0]
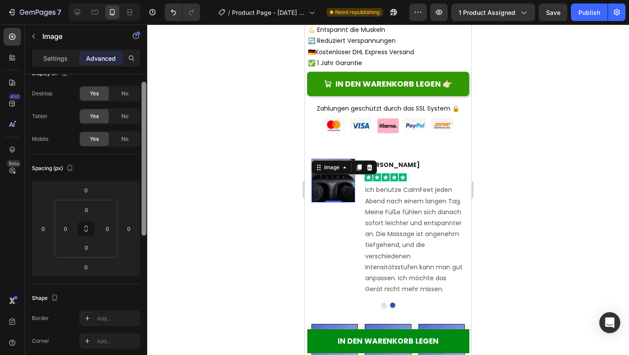
drag, startPoint x: 145, startPoint y: 253, endPoint x: 160, endPoint y: 108, distance: 145.0
click at [160, 0] on div "7 / Product Page - [DATE] 14:49:43 Need republishing Preview 1 product assigned…" at bounding box center [314, 0] width 629 height 0
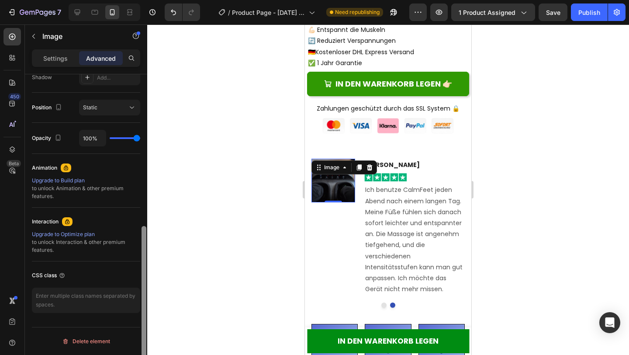
drag, startPoint x: 146, startPoint y: 113, endPoint x: 146, endPoint y: 89, distance: 24.0
click at [146, 89] on div at bounding box center [144, 227] width 7 height 306
click at [62, 57] on p "Settings" at bounding box center [55, 58] width 24 height 9
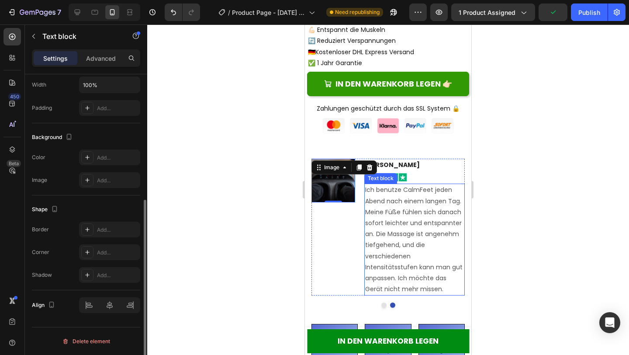
click at [447, 244] on p "Ich benutze CalmFeet jeden Abend nach einem langen Tag. Meine Füße fühlen sich …" at bounding box center [414, 239] width 99 height 110
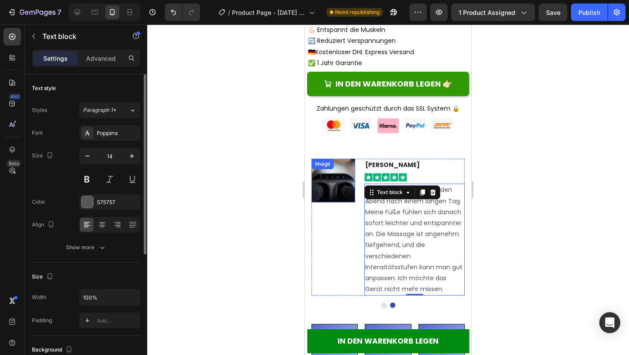
click at [340, 178] on img at bounding box center [334, 181] width 44 height 44
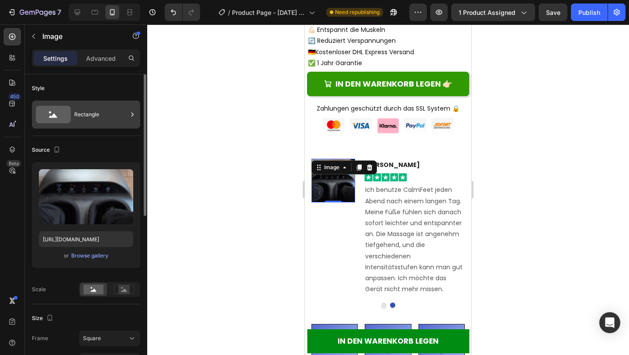
click at [98, 123] on div "Rectangle" at bounding box center [100, 114] width 53 height 20
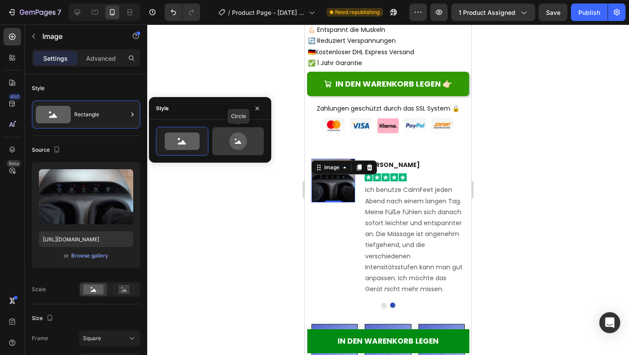
click at [219, 146] on icon at bounding box center [238, 140] width 41 height 17
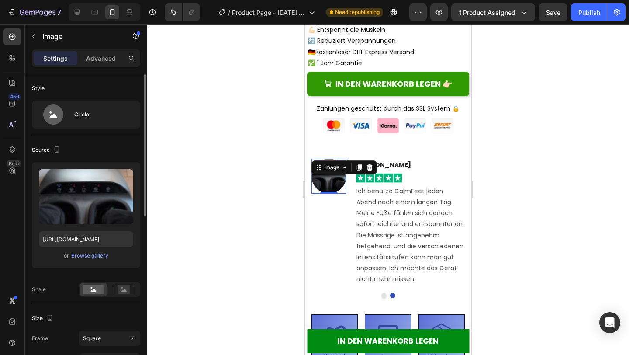
click at [126, 148] on div "Source" at bounding box center [86, 150] width 108 height 14
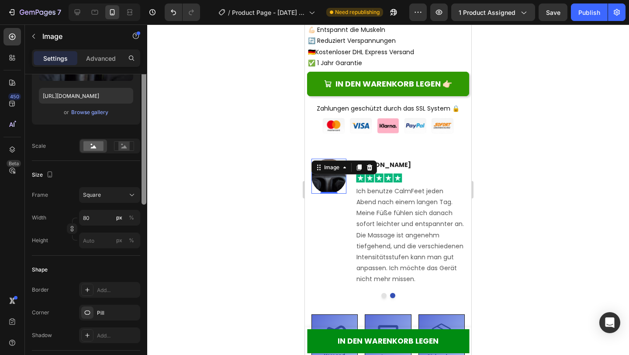
scroll to position [156, 0]
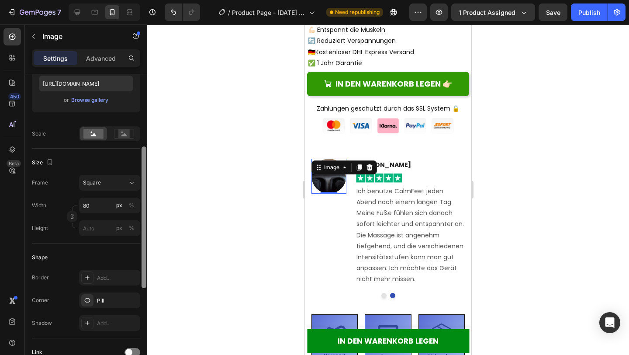
drag, startPoint x: 144, startPoint y: 146, endPoint x: 149, endPoint y: 218, distance: 72.3
click at [149, 0] on div "7 / Product Page - [DATE] 14:49:43 Need republishing Preview 1 product assigned…" at bounding box center [314, 0] width 629 height 0
click at [93, 205] on input "80" at bounding box center [109, 206] width 61 height 16
type input "1"
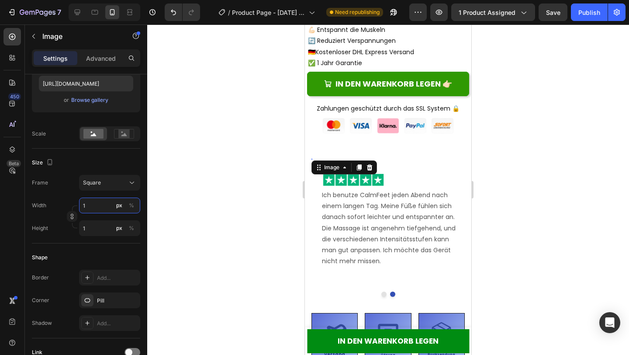
type input "10"
type input "100"
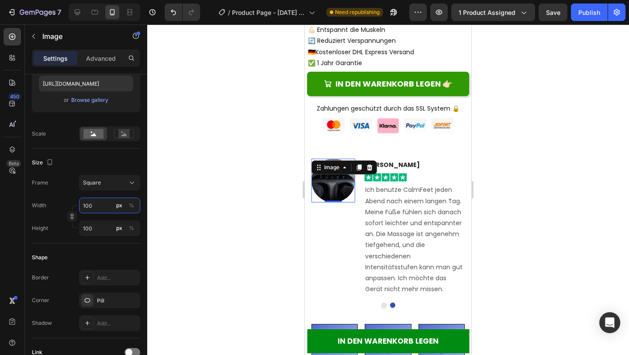
type input "10"
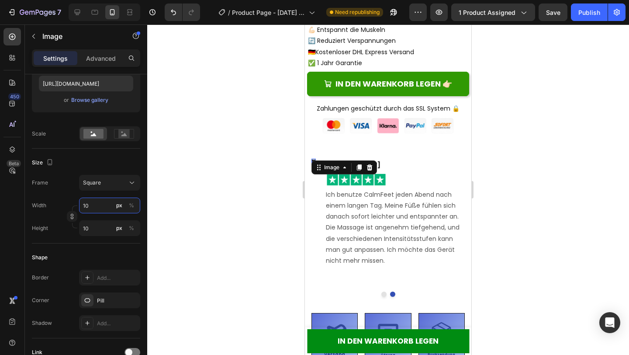
type input "1"
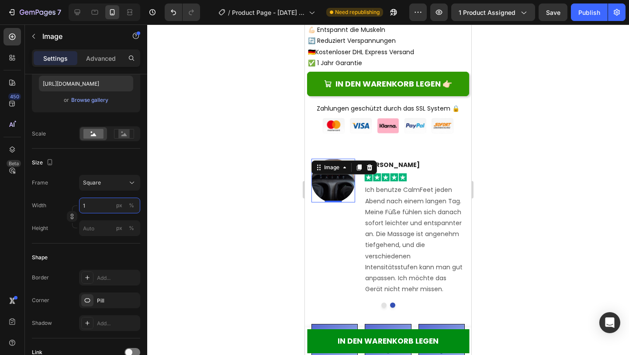
type input "19"
type input "190"
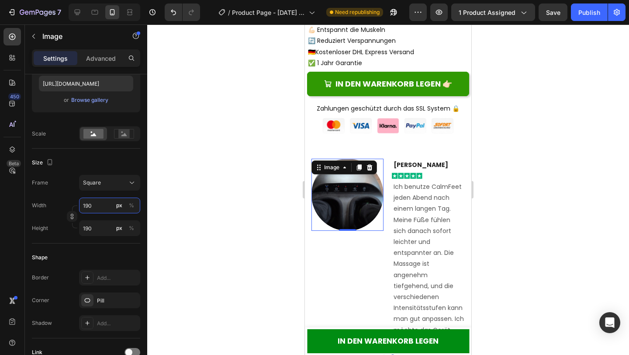
type input "19"
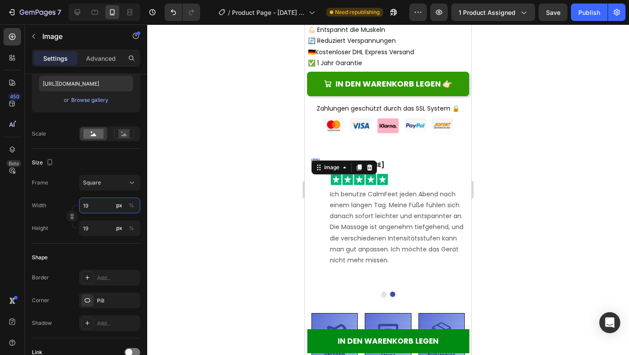
type input "1"
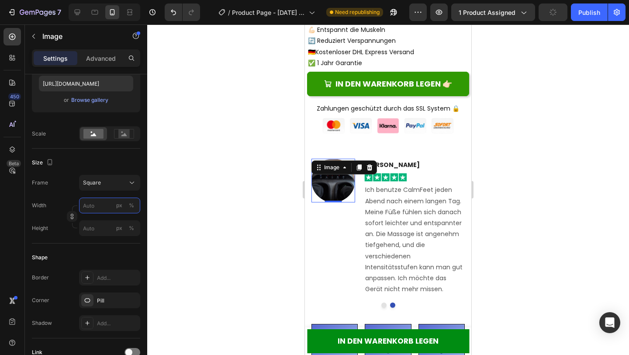
type input "9"
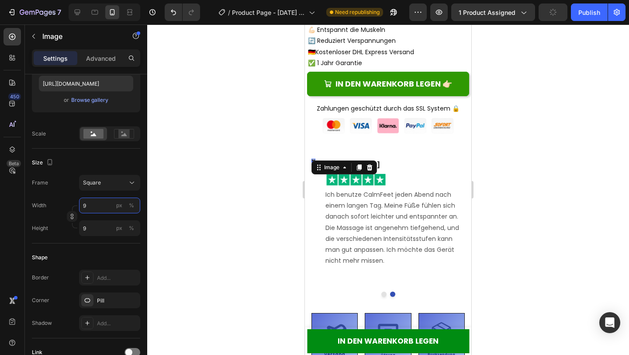
type input "90"
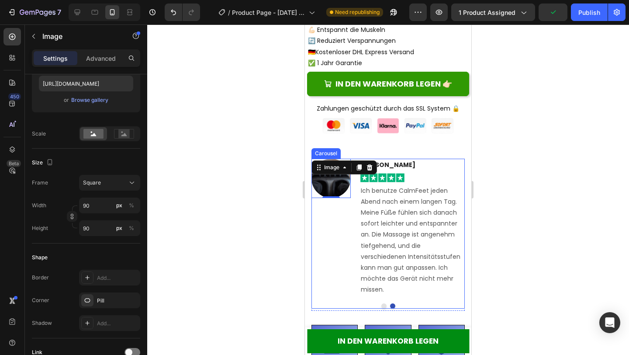
click at [426, 302] on div "Image [PERSON_NAME] Text block Image Ich habe CalmFeet gekauft, weil meine Füße…" at bounding box center [388, 234] width 153 height 150
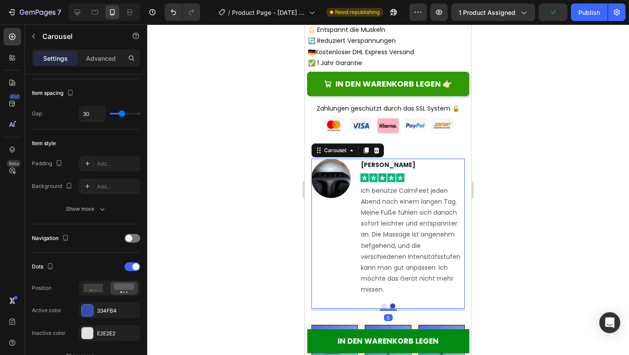
scroll to position [0, 0]
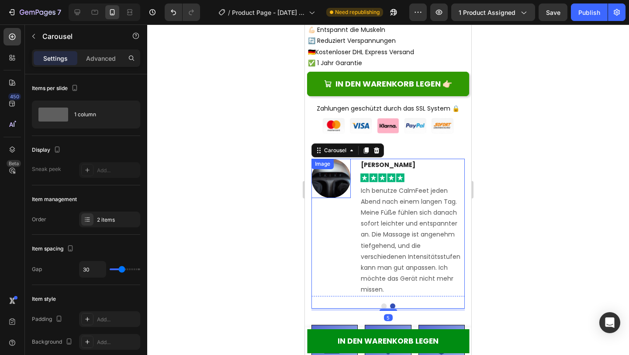
click at [333, 184] on img at bounding box center [331, 178] width 39 height 39
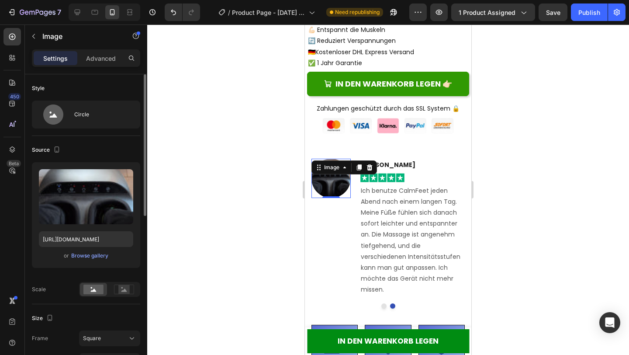
click at [111, 149] on div "Source" at bounding box center [86, 150] width 108 height 14
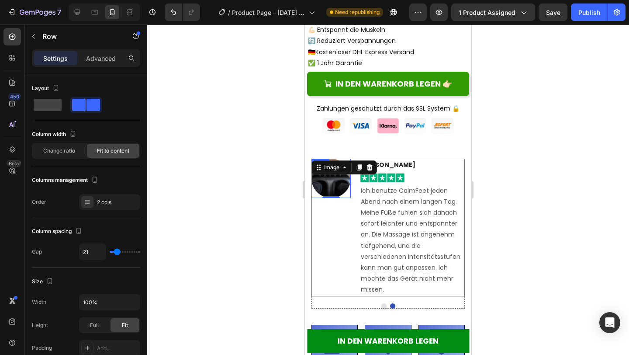
click at [335, 235] on div "Image 0" at bounding box center [331, 228] width 39 height 138
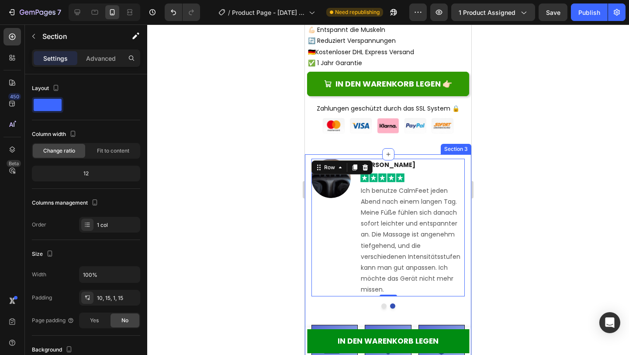
click at [408, 155] on div "Image [PERSON_NAME] Text block Image Ich habe CalmFeet gekauft, weil meine Füße…" at bounding box center [388, 266] width 167 height 224
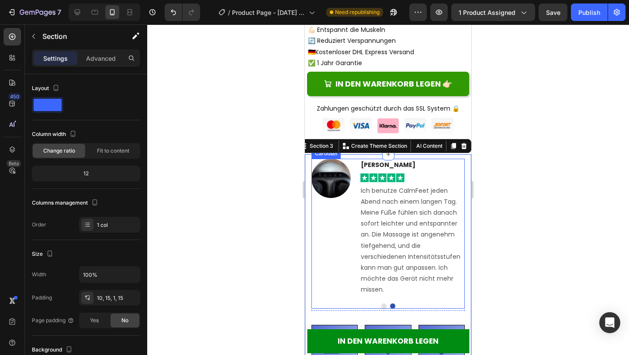
click at [385, 307] on button "Dot" at bounding box center [384, 305] width 5 height 5
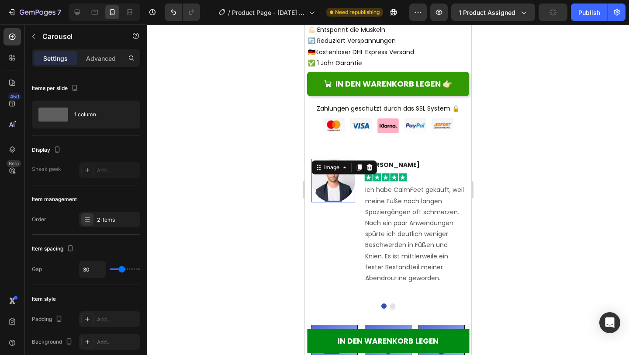
click at [332, 186] on img at bounding box center [334, 181] width 44 height 44
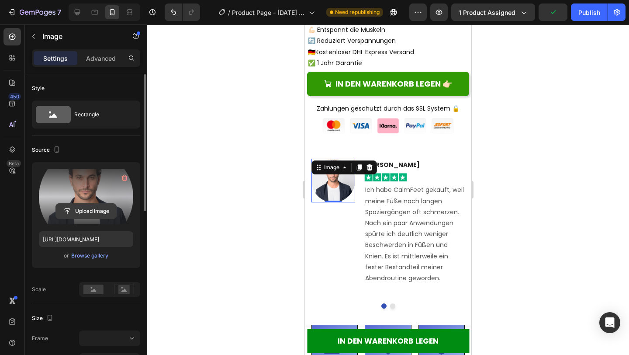
click at [94, 209] on input "file" at bounding box center [86, 211] width 60 height 15
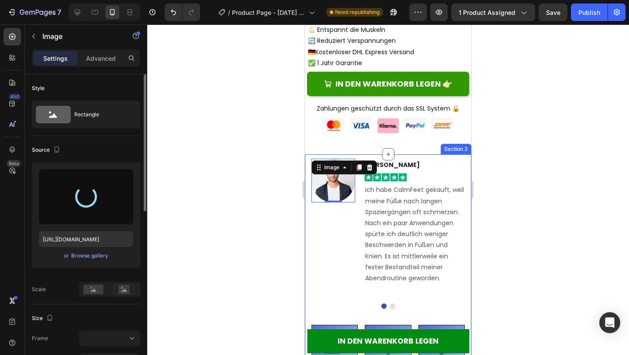
type input "[URL][DOMAIN_NAME]"
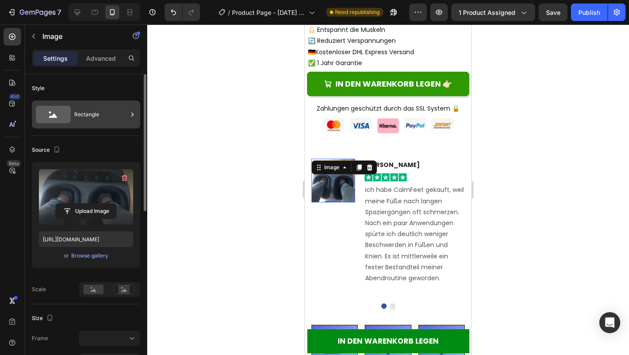
click at [114, 123] on div "Rectangle" at bounding box center [100, 114] width 53 height 20
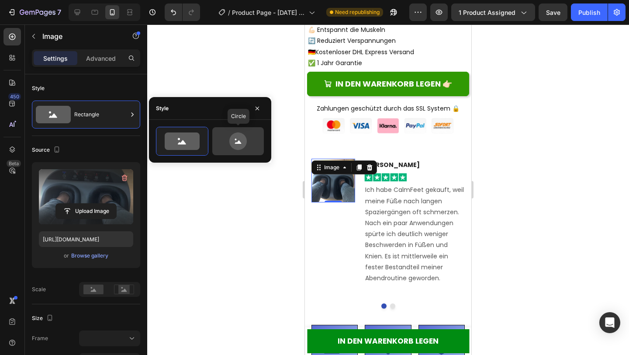
click at [244, 144] on icon at bounding box center [237, 140] width 17 height 17
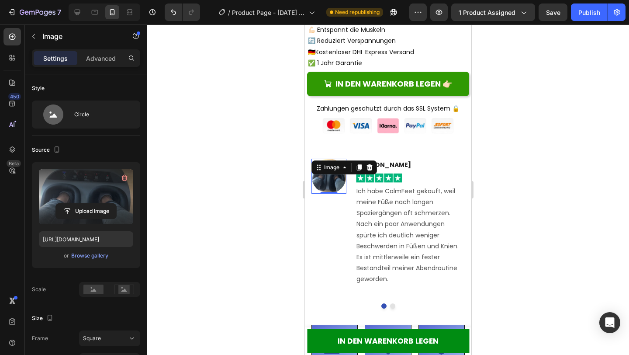
click at [115, 154] on div "Source" at bounding box center [86, 150] width 108 height 14
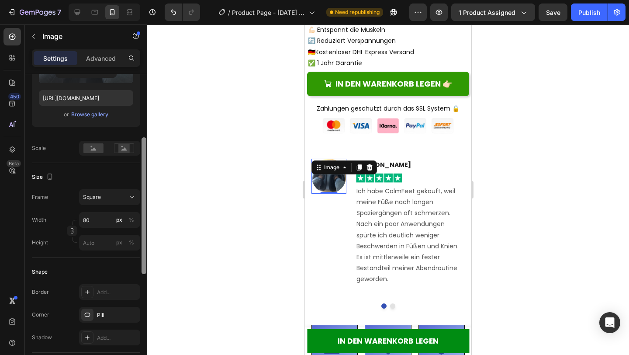
scroll to position [153, 0]
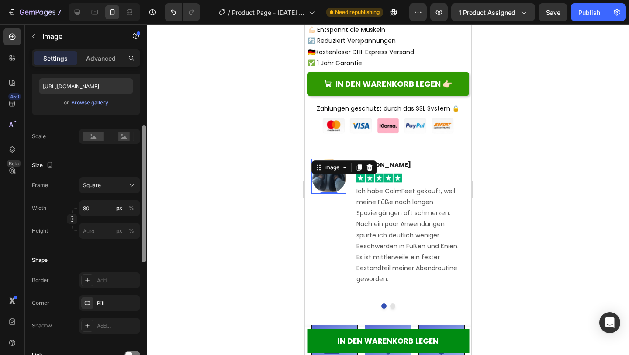
drag, startPoint x: 143, startPoint y: 152, endPoint x: 144, endPoint y: 221, distance: 68.6
click at [144, 221] on div at bounding box center [144, 193] width 5 height 137
click at [106, 211] on input "80" at bounding box center [109, 208] width 61 height 16
type input "9"
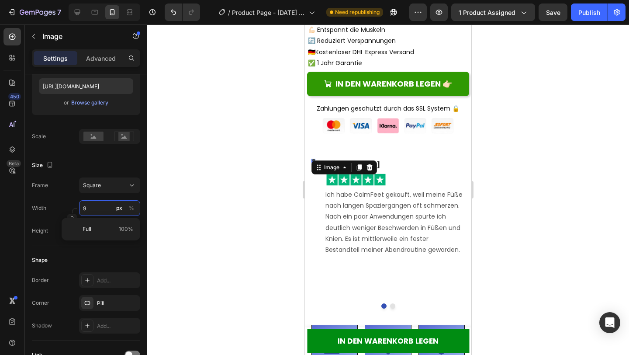
type input "90"
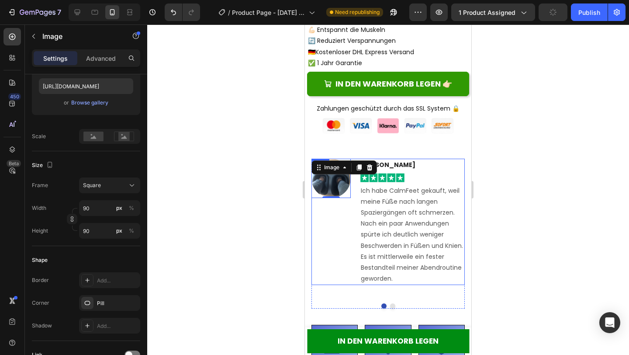
click at [329, 232] on div "Image 0" at bounding box center [331, 222] width 39 height 127
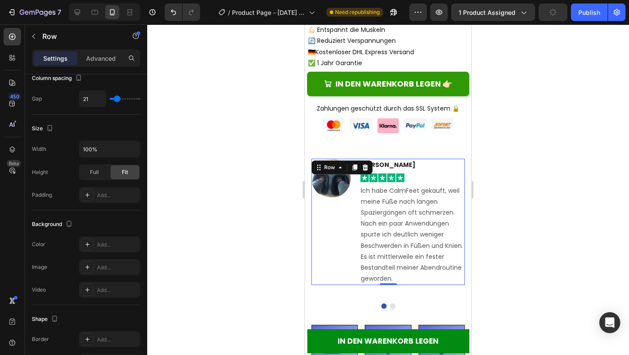
scroll to position [0, 0]
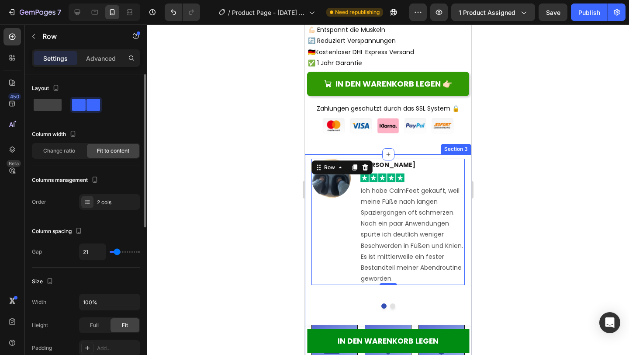
click at [480, 237] on div at bounding box center [388, 189] width 482 height 330
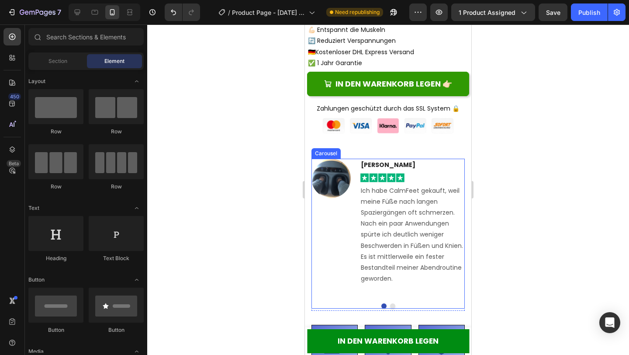
click at [393, 306] on button "Dot" at bounding box center [392, 305] width 5 height 5
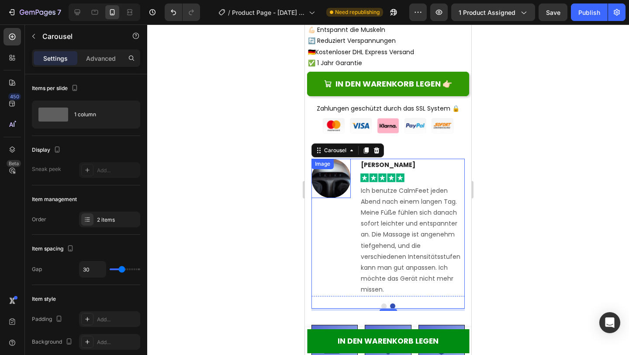
click at [336, 188] on img at bounding box center [331, 178] width 39 height 39
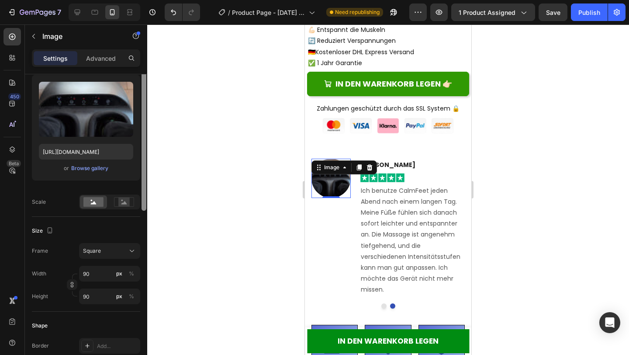
scroll to position [90, 0]
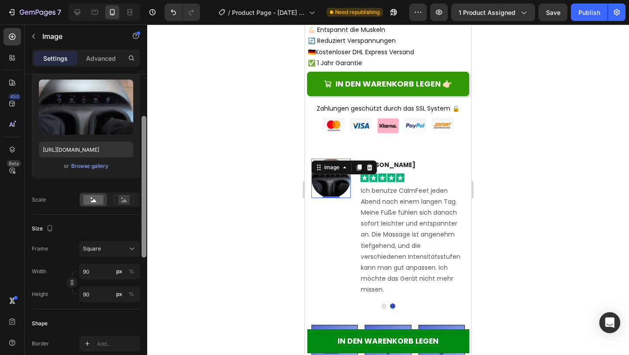
drag, startPoint x: 146, startPoint y: 130, endPoint x: 148, endPoint y: 172, distance: 41.6
click at [148, 0] on div "7 / Product Page - [DATE] 14:49:43 Need republishing Preview 1 product assigned…" at bounding box center [314, 0] width 629 height 0
click at [497, 210] on div at bounding box center [388, 189] width 482 height 330
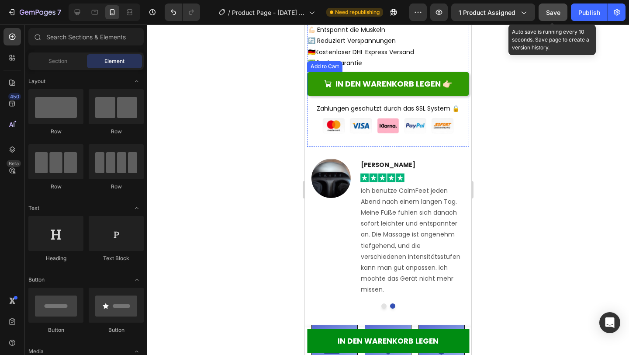
click at [555, 18] on button "Save" at bounding box center [553, 11] width 29 height 17
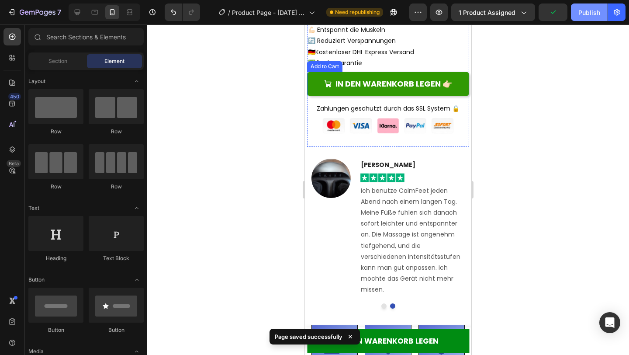
click at [576, 14] on button "Publish" at bounding box center [589, 11] width 37 height 17
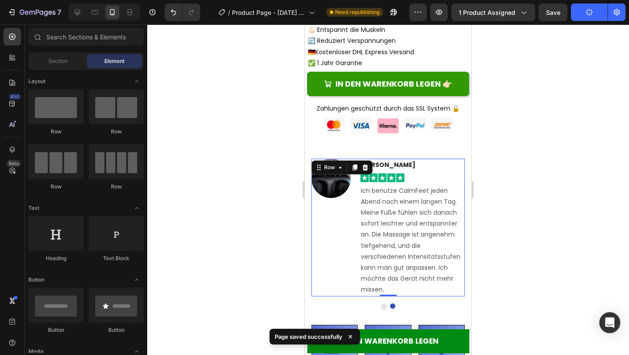
click at [462, 180] on div "[PERSON_NAME] Text block Image Ich benutze CalmFeet jeden Abend nach einem lang…" at bounding box center [412, 228] width 105 height 138
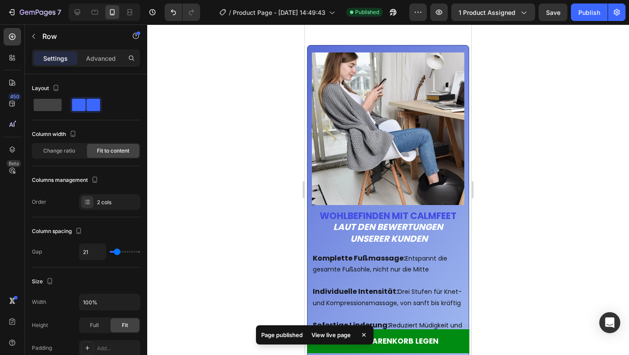
scroll to position [782, 0]
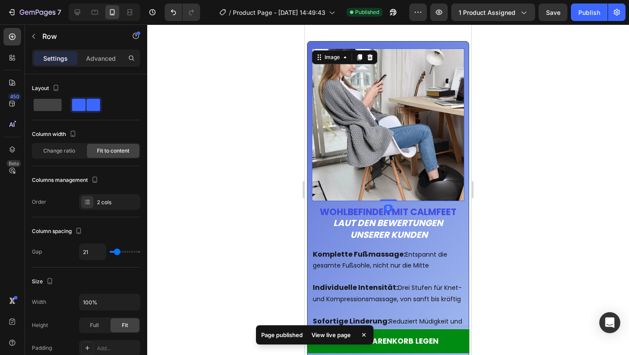
click at [422, 150] on img at bounding box center [388, 125] width 153 height 153
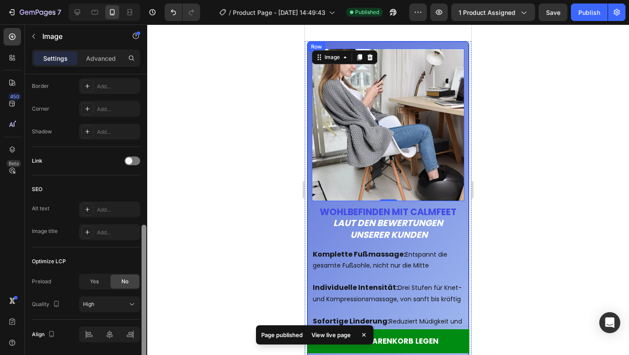
drag, startPoint x: 144, startPoint y: 154, endPoint x: 146, endPoint y: 309, distance: 154.3
click at [146, 309] on div at bounding box center [144, 227] width 7 height 306
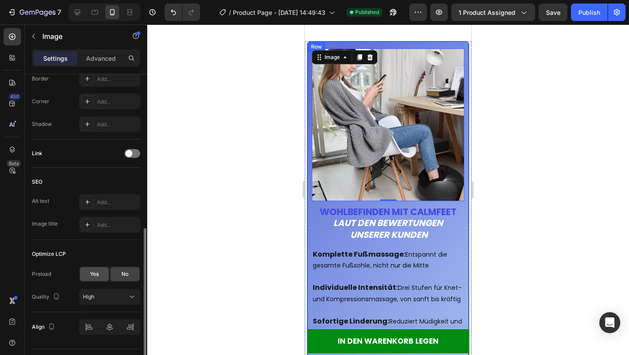
click at [99, 275] on div "Yes" at bounding box center [94, 274] width 29 height 14
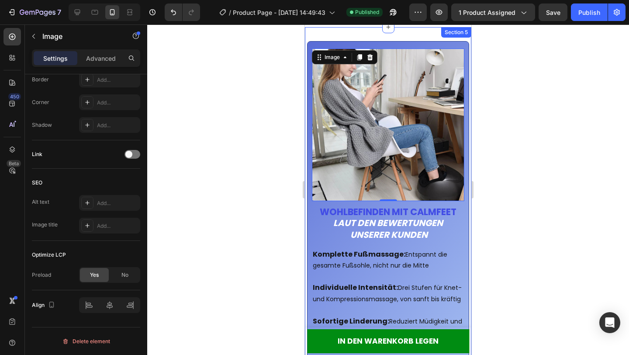
click at [429, 34] on div "Image 0 Wohlbefinden mit CalmFeet Laut den Bewertungen unserer Kunden Heading K…" at bounding box center [388, 212] width 167 height 371
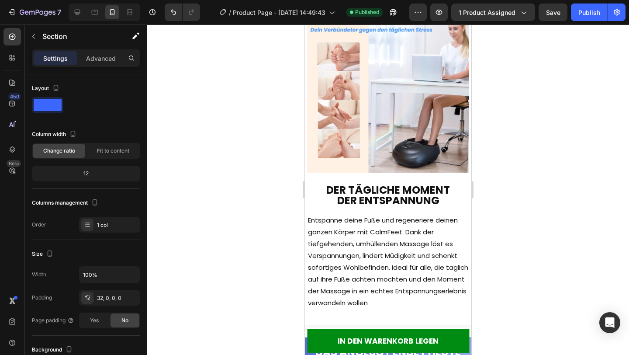
scroll to position [1184, 0]
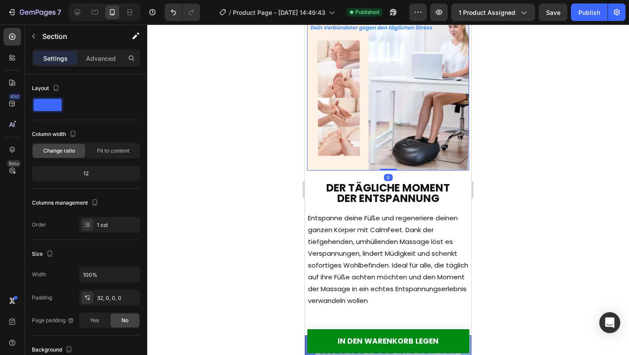
click at [407, 101] on img at bounding box center [388, 89] width 162 height 162
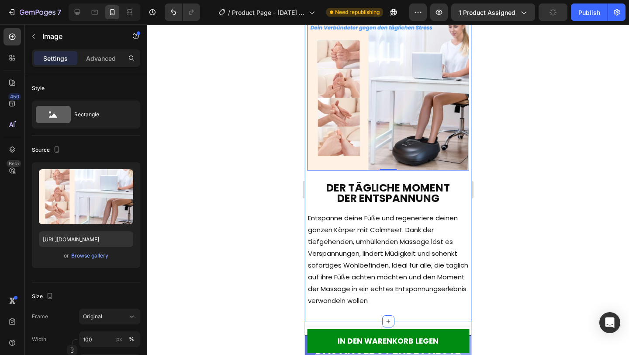
click at [463, 208] on div "Image 0 Row Der tägliche Moment der Entspannung Heading Entspanne deine Füße un…" at bounding box center [388, 157] width 162 height 299
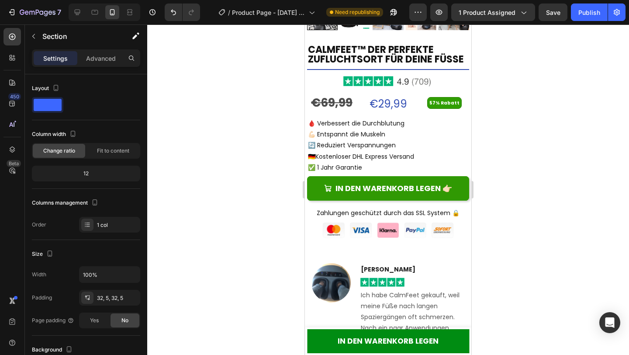
scroll to position [222, 0]
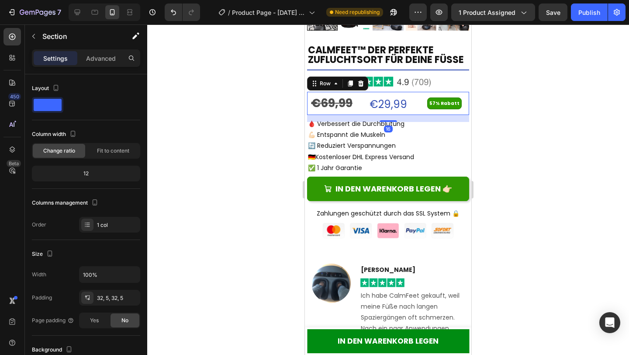
click at [419, 95] on div "€69,99 Product Price Product Price €29,99 Product Price Product Price 57% Rabat…" at bounding box center [388, 103] width 162 height 23
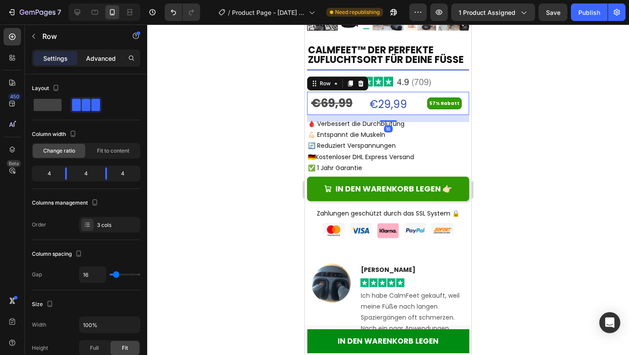
click at [100, 56] on p "Advanced" at bounding box center [101, 58] width 30 height 9
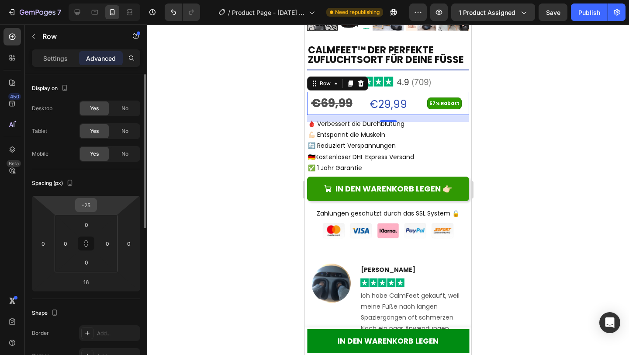
click at [90, 204] on input "-25" at bounding box center [85, 204] width 17 height 13
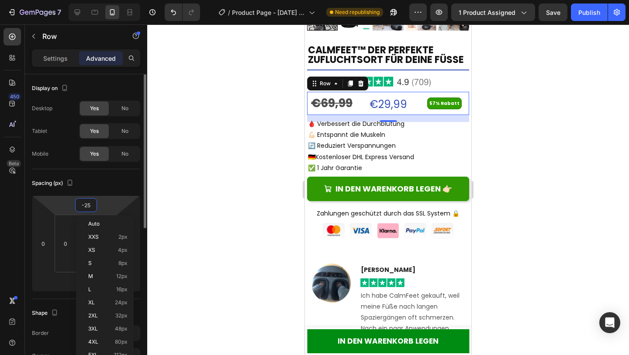
click at [90, 204] on input "-25" at bounding box center [85, 204] width 17 height 13
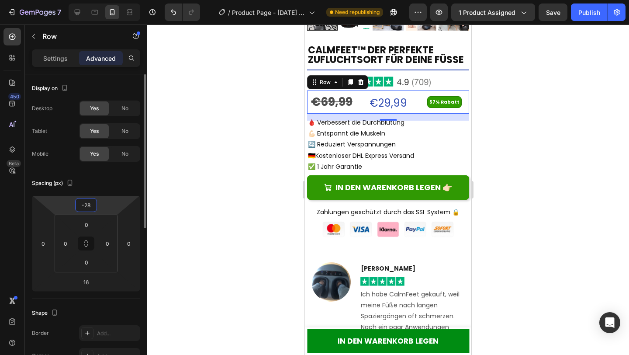
type input "-2"
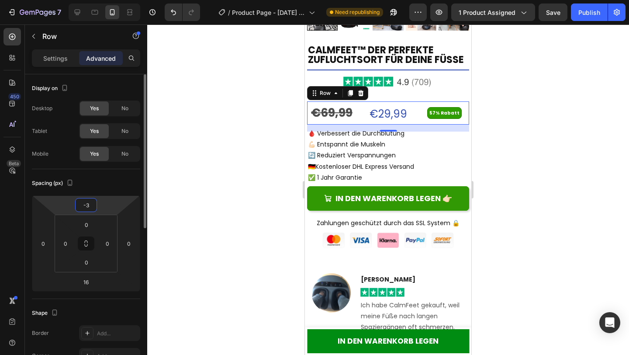
type input "-30"
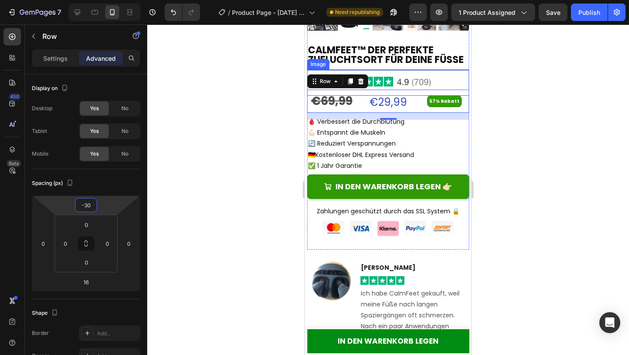
click at [428, 83] on img at bounding box center [389, 82] width 114 height 26
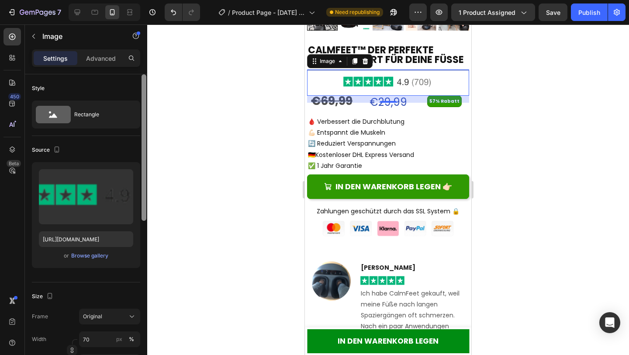
scroll to position [306, 0]
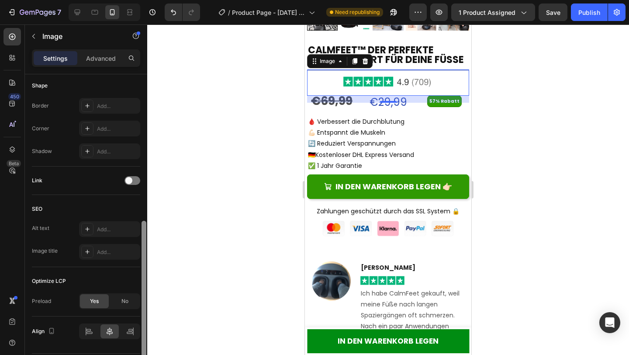
drag, startPoint x: 141, startPoint y: 85, endPoint x: 142, endPoint y: 141, distance: 55.5
click at [142, 141] on div at bounding box center [144, 227] width 7 height 306
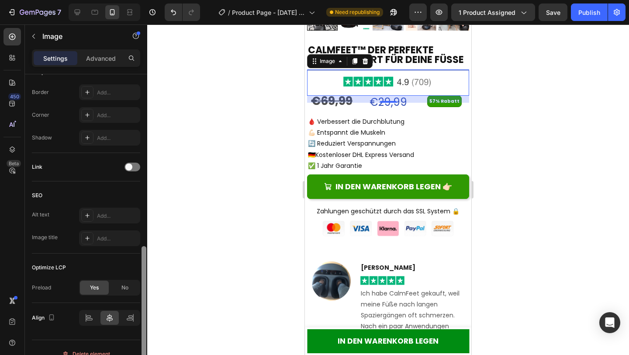
scroll to position [332, 0]
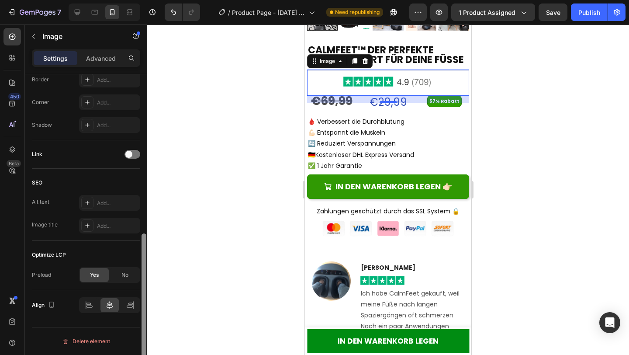
drag, startPoint x: 145, startPoint y: 242, endPoint x: 139, endPoint y: 257, distance: 16.7
click at [139, 257] on div "Style Rectangle Source Upload Image [URL][DOMAIN_NAME] or Browse gallery Size F…" at bounding box center [86, 227] width 122 height 306
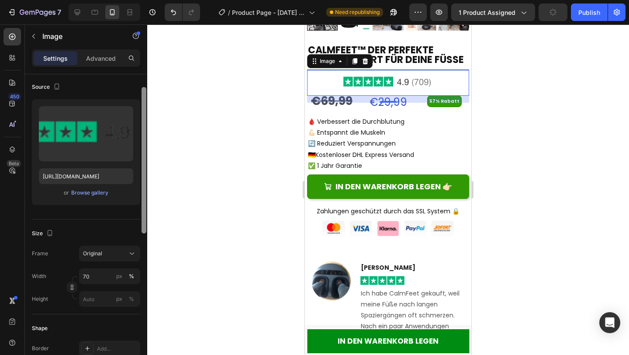
scroll to position [35, 0]
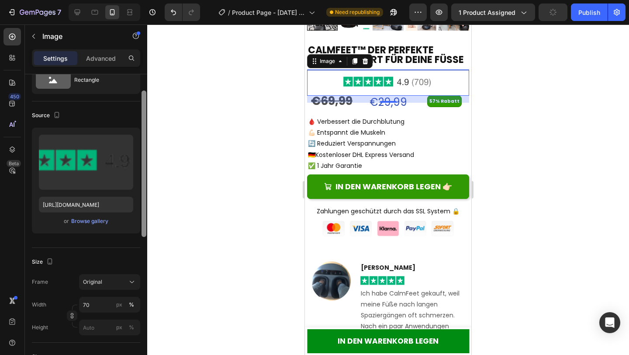
drag, startPoint x: 142, startPoint y: 257, endPoint x: 142, endPoint y: 114, distance: 142.5
click at [142, 114] on div at bounding box center [144, 163] width 5 height 146
click at [107, 56] on p "Advanced" at bounding box center [101, 58] width 30 height 9
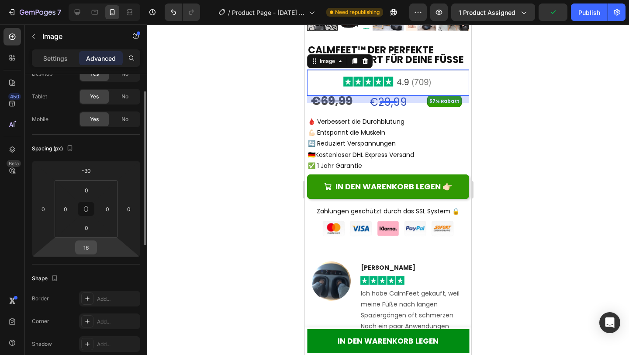
click at [89, 247] on input "16" at bounding box center [85, 247] width 17 height 13
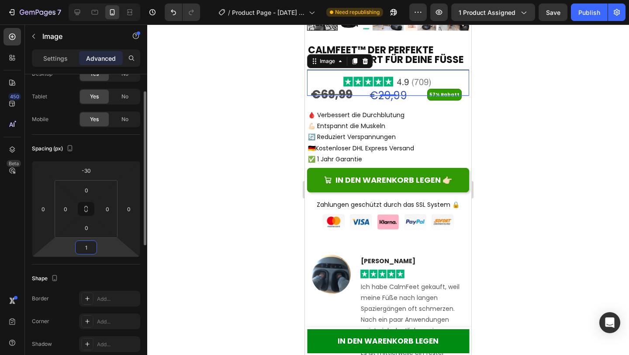
type input "10"
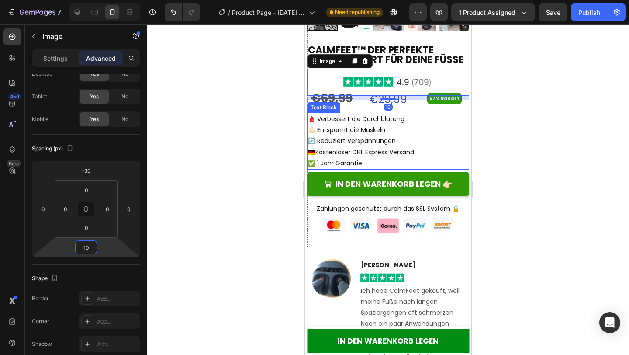
click at [420, 142] on p "🔄 Reduziert Verspannungen" at bounding box center [388, 140] width 160 height 11
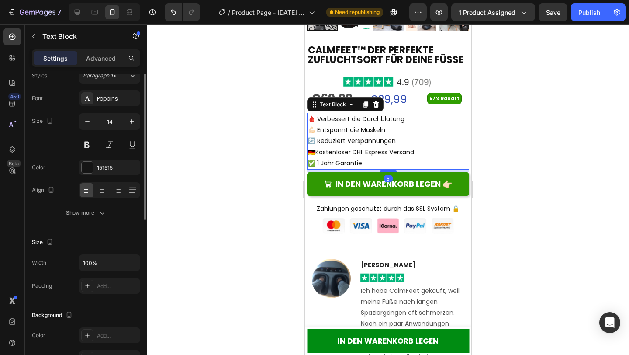
scroll to position [0, 0]
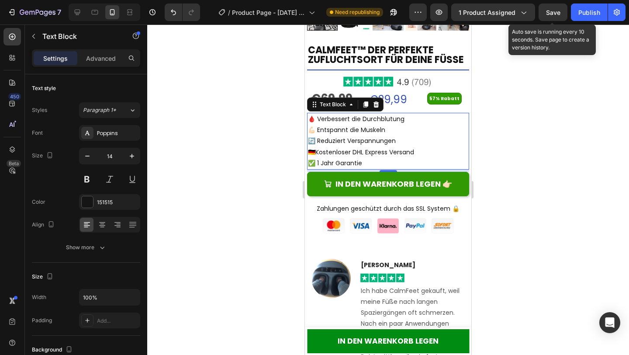
click at [557, 14] on span "Save" at bounding box center [553, 12] width 14 height 7
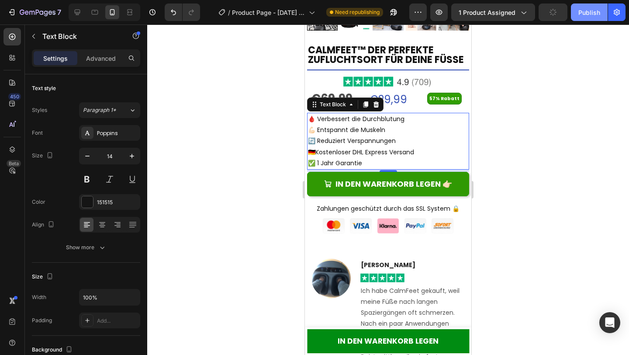
click at [588, 13] on div "Publish" at bounding box center [590, 12] width 22 height 9
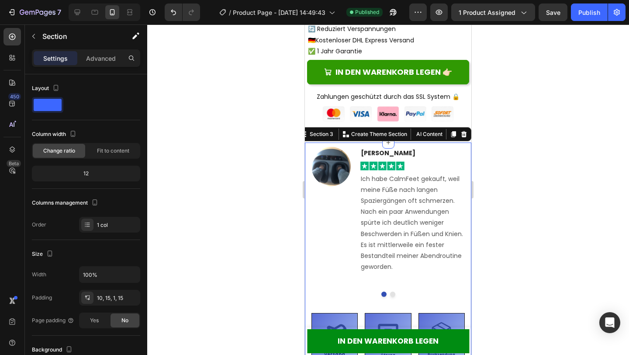
scroll to position [344, 0]
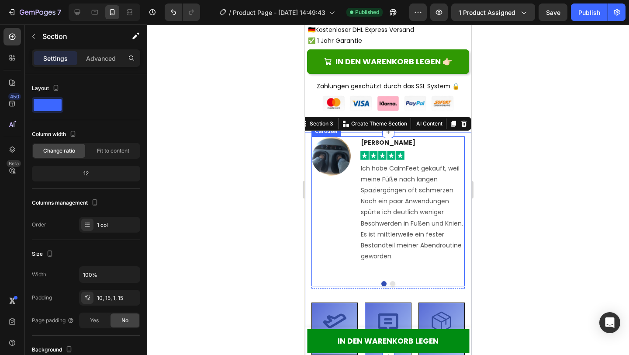
click at [394, 283] on button "Dot" at bounding box center [392, 283] width 5 height 5
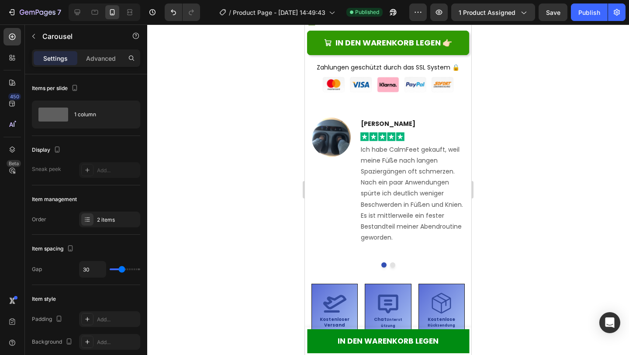
scroll to position [362, 0]
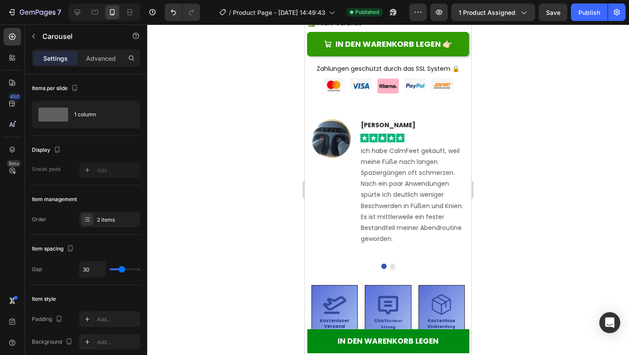
click at [394, 267] on button "Dot" at bounding box center [392, 266] width 5 height 5
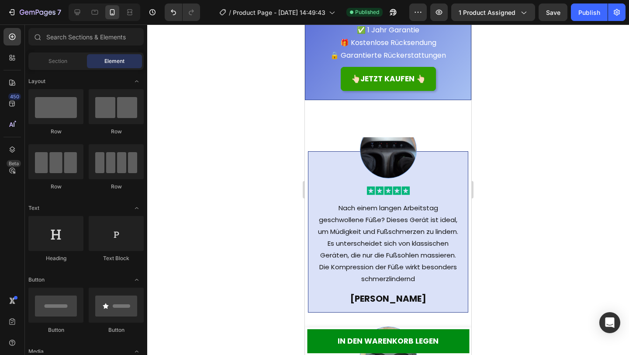
scroll to position [1519, 0]
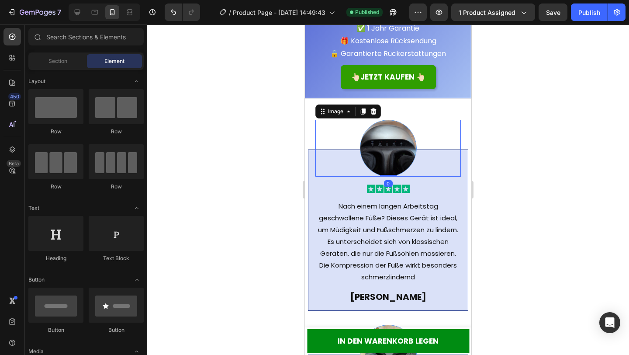
click at [388, 149] on img at bounding box center [388, 148] width 57 height 57
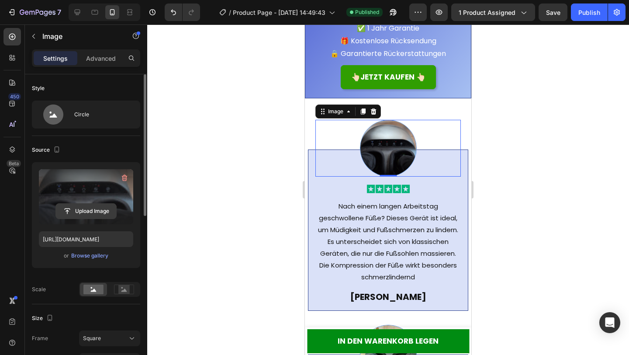
click at [107, 215] on input "file" at bounding box center [86, 211] width 60 height 15
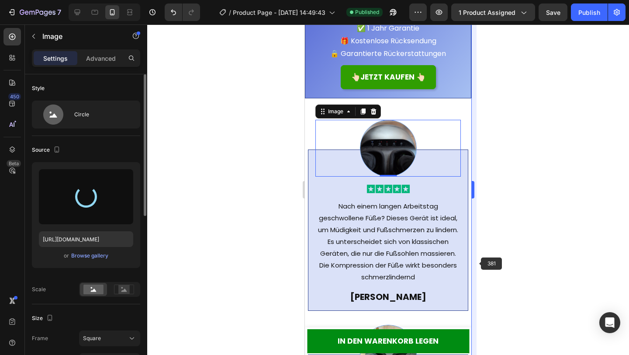
type input "[URL][DOMAIN_NAME]"
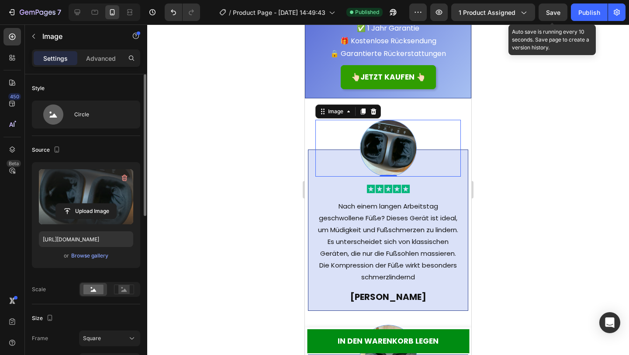
click at [553, 10] on span "Save" at bounding box center [553, 12] width 14 height 7
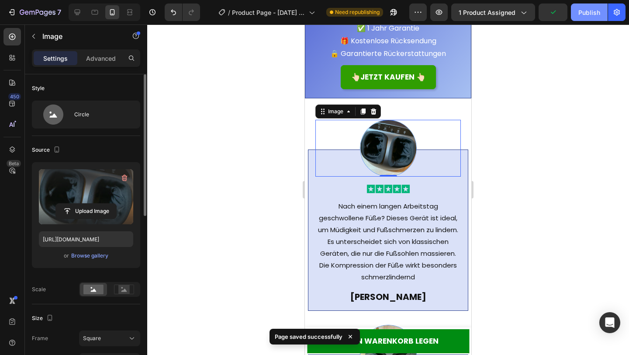
click at [601, 15] on button "Publish" at bounding box center [589, 11] width 37 height 17
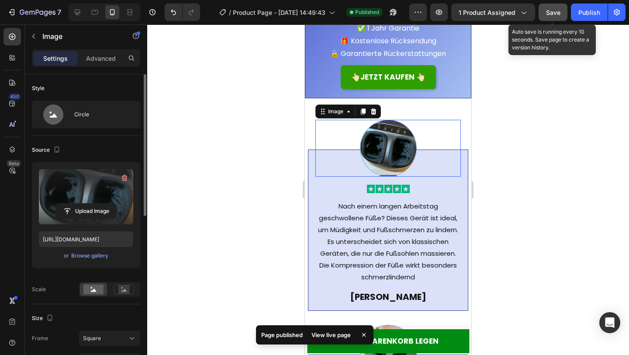
click at [565, 14] on button "Save" at bounding box center [553, 11] width 29 height 17
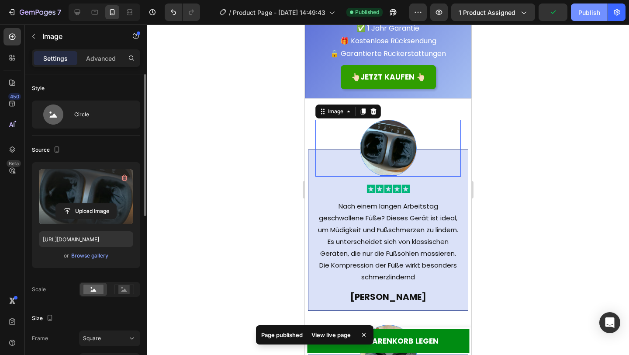
click at [583, 14] on div "Publish" at bounding box center [590, 12] width 22 height 9
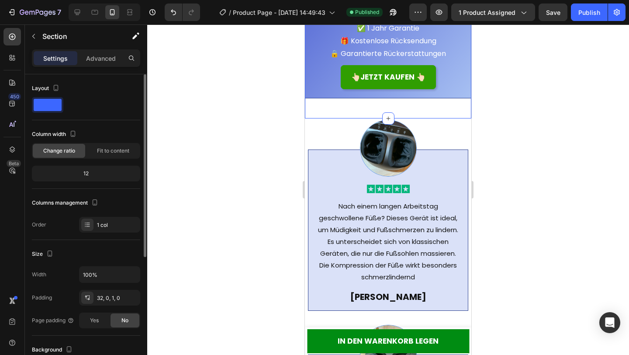
click at [452, 107] on div "Das Angebot endet heute Heading ✅ 1 Jahr Garantie 🎁 Kostenlose Rücksendung 🔒 Ga…" at bounding box center [388, 56] width 167 height 123
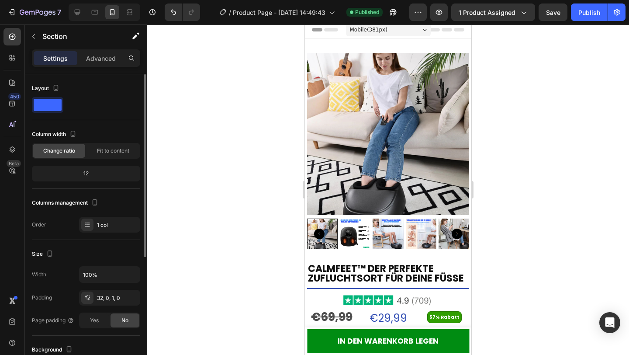
scroll to position [0, 0]
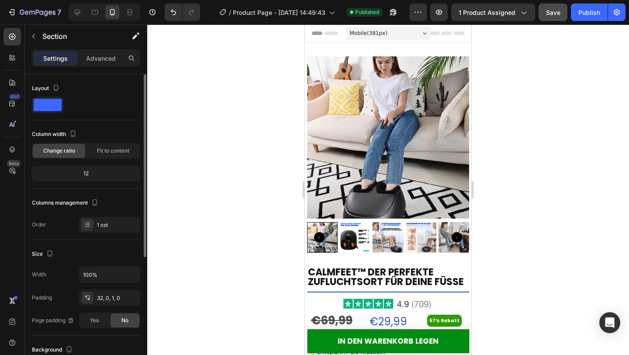
click at [549, 6] on button "Save" at bounding box center [553, 11] width 29 height 17
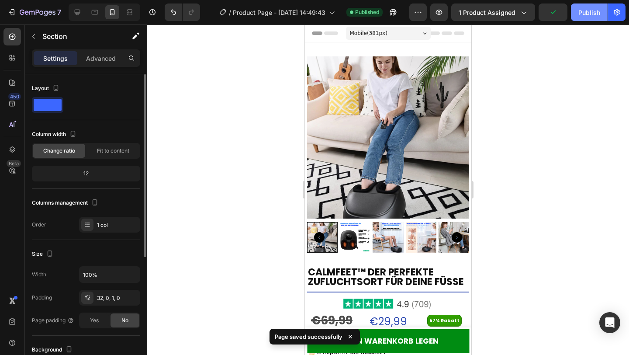
click at [584, 17] on button "Publish" at bounding box center [589, 11] width 37 height 17
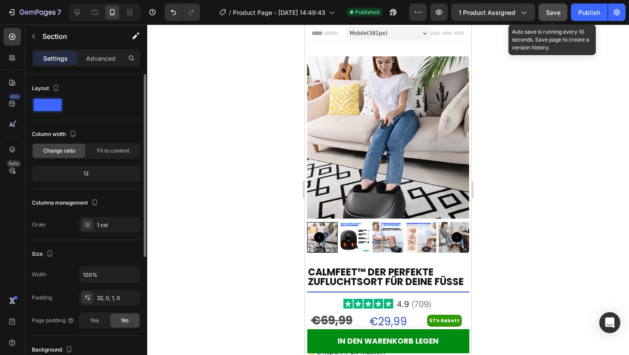
click at [563, 14] on button "Save" at bounding box center [553, 11] width 29 height 17
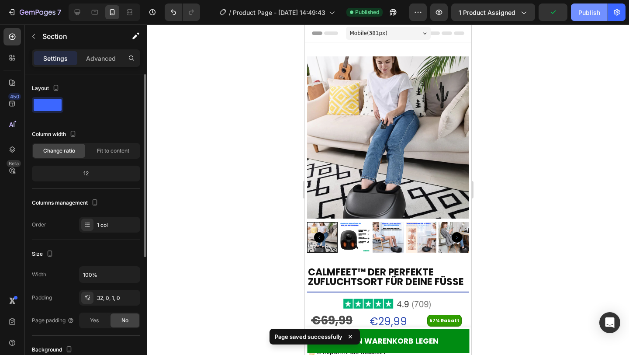
click at [585, 18] on button "Publish" at bounding box center [589, 11] width 37 height 17
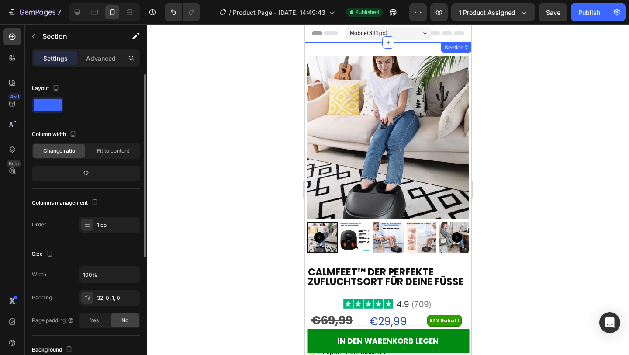
click at [410, 52] on div "Product Images CalmFeet™ Der perfekte Zufluchtsort für deine Füße Product Title…" at bounding box center [388, 259] width 167 height 434
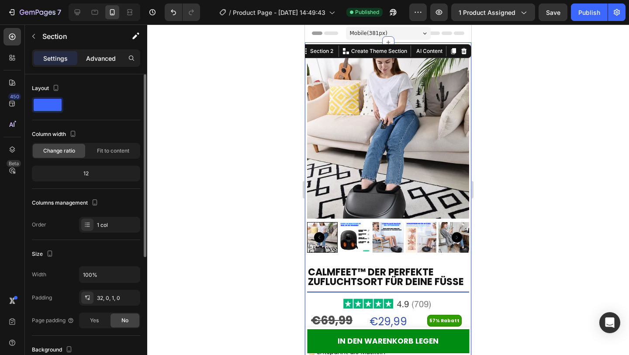
click at [100, 61] on p "Advanced" at bounding box center [101, 58] width 30 height 9
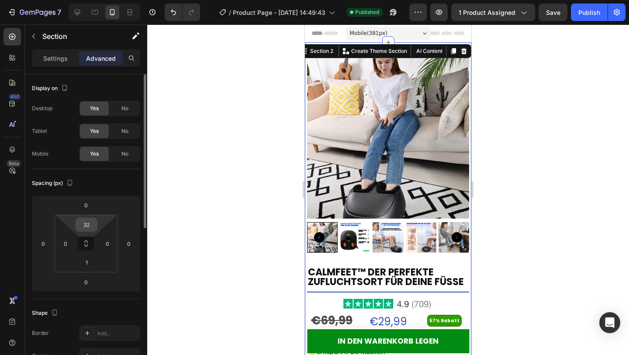
click at [94, 227] on input "32" at bounding box center [86, 224] width 17 height 13
type input "20"
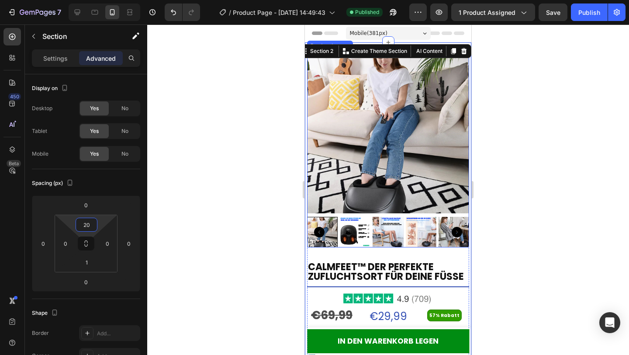
click at [449, 165] on img at bounding box center [388, 132] width 162 height 162
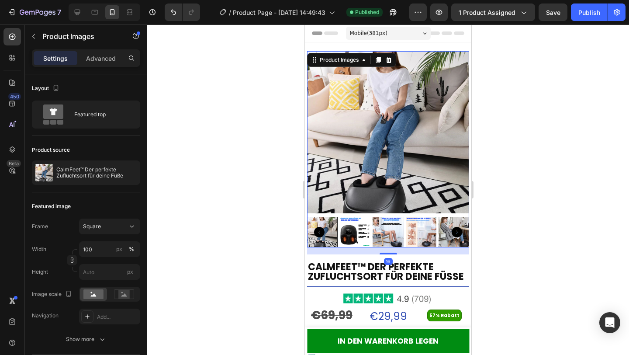
click at [512, 163] on div at bounding box center [388, 189] width 482 height 330
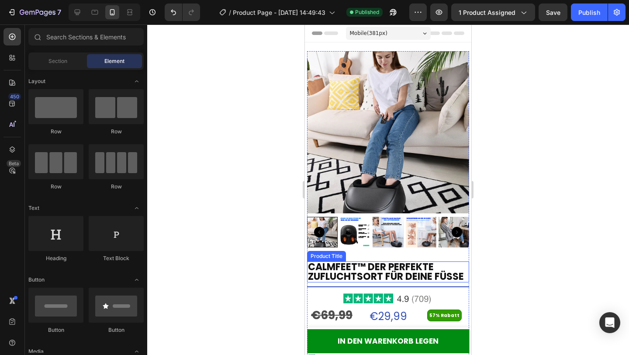
click at [396, 265] on h2 "CalmFeet™ Der perfekte Zufluchtsort für deine Füße" at bounding box center [388, 271] width 162 height 21
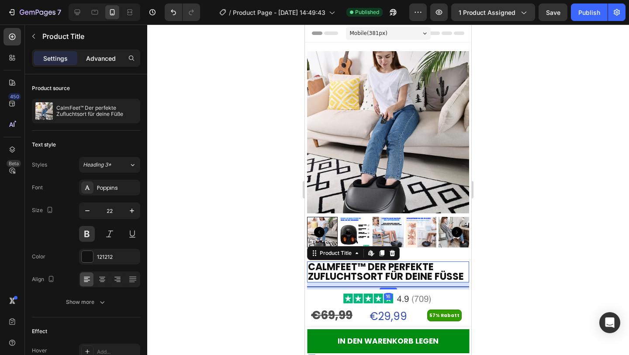
click at [105, 58] on p "Advanced" at bounding box center [101, 58] width 30 height 9
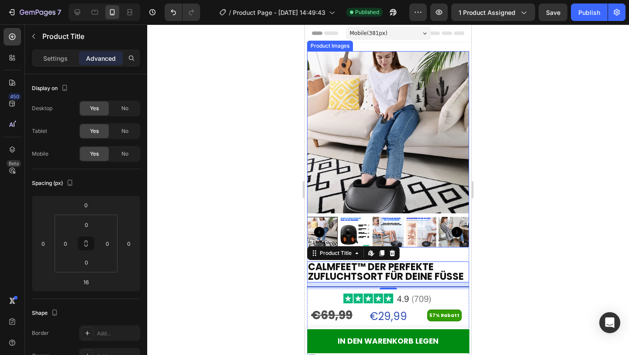
click at [439, 238] on img at bounding box center [454, 232] width 31 height 31
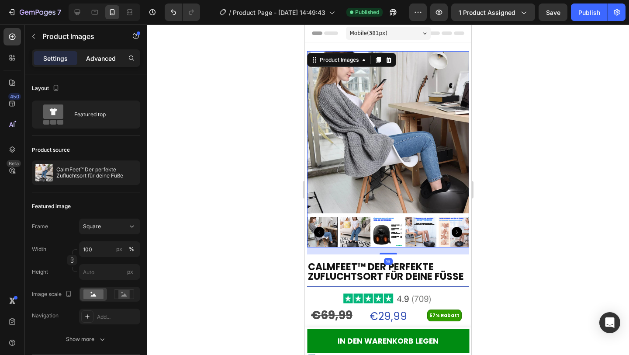
click at [102, 55] on p "Advanced" at bounding box center [101, 58] width 30 height 9
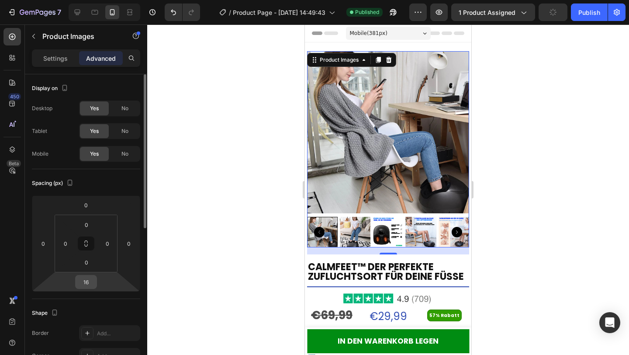
click at [89, 282] on input "16" at bounding box center [85, 281] width 17 height 13
type input "1"
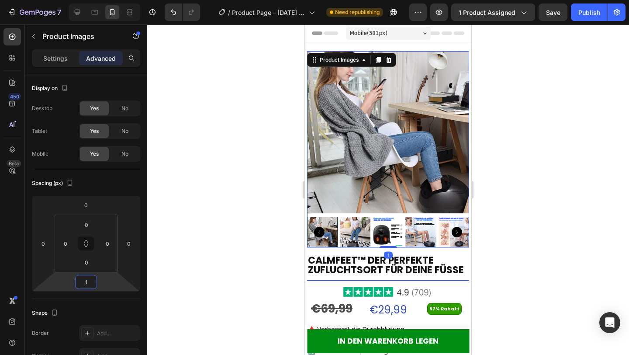
click at [261, 274] on div at bounding box center [388, 189] width 482 height 330
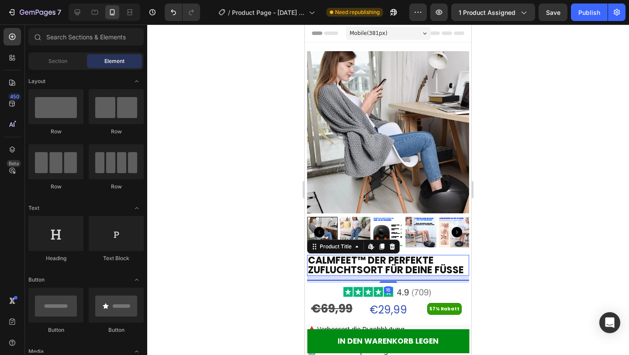
click at [399, 257] on h2 "CalmFeet™ Der perfekte Zufluchtsort für deine Füße" at bounding box center [388, 265] width 162 height 21
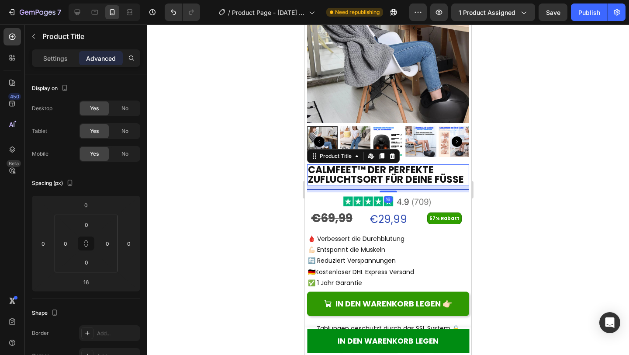
scroll to position [105, 0]
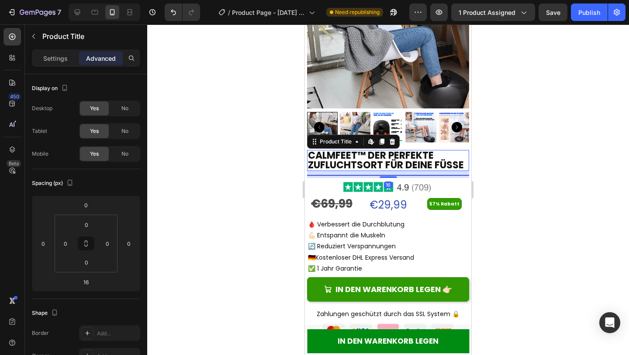
click at [540, 193] on div at bounding box center [388, 189] width 482 height 330
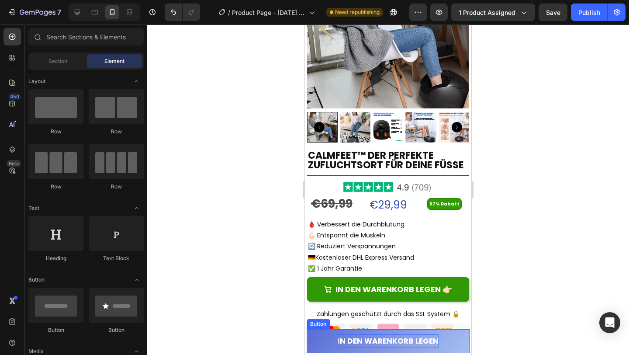
click at [432, 341] on p "In den warenkorb legen" at bounding box center [388, 341] width 101 height 14
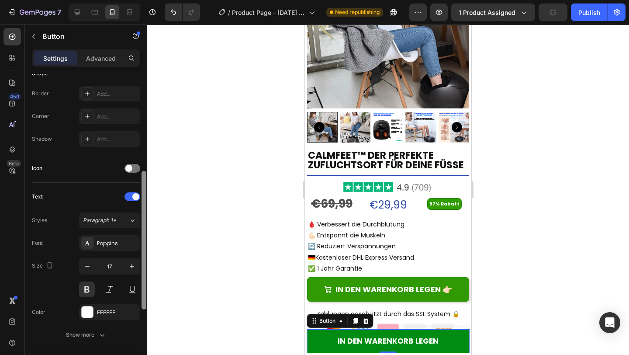
scroll to position [195, 0]
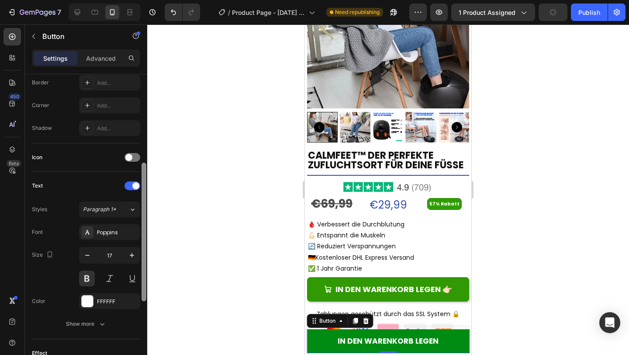
drag, startPoint x: 145, startPoint y: 184, endPoint x: 147, endPoint y: 270, distance: 85.7
click at [147, 270] on div at bounding box center [144, 227] width 7 height 306
click at [90, 257] on icon "button" at bounding box center [87, 255] width 9 height 9
type input "16"
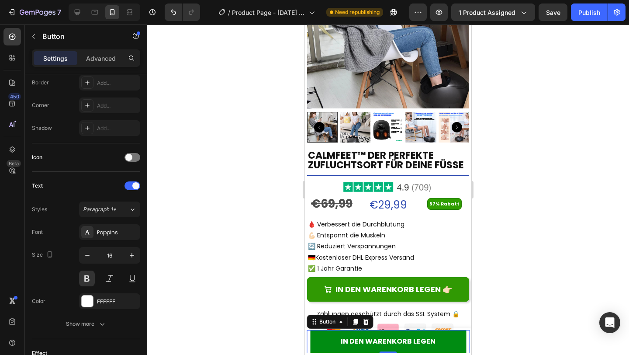
click at [237, 276] on div at bounding box center [388, 189] width 482 height 330
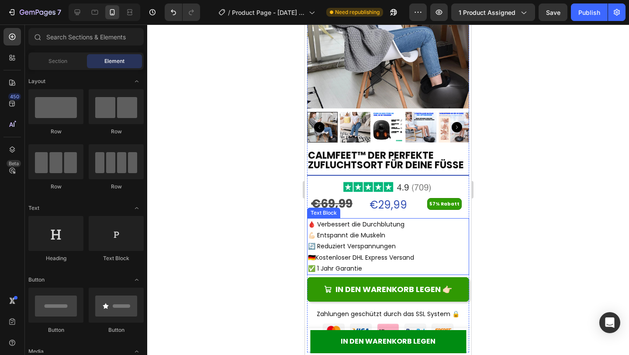
click at [455, 259] on p "🇩🇪Kostenloser DHL Express Versand" at bounding box center [388, 257] width 160 height 11
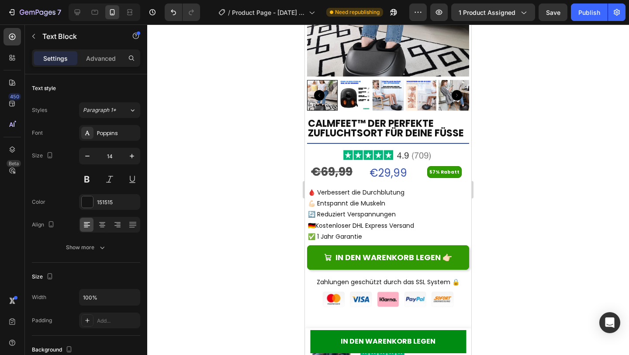
scroll to position [122, 0]
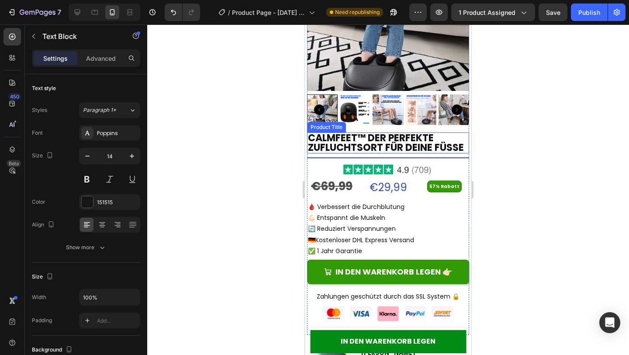
click at [417, 137] on h2 "CalmFeet™ Der perfekte Zufluchtsort für deine Füße" at bounding box center [388, 142] width 162 height 21
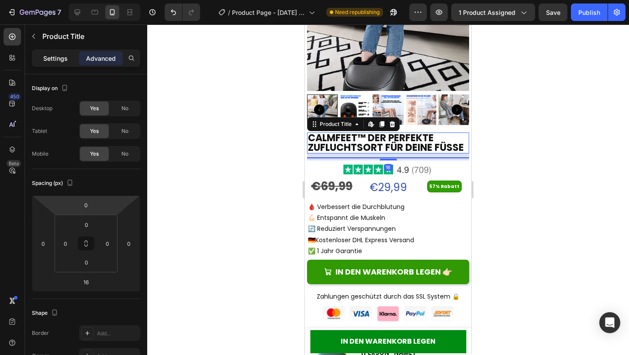
click at [61, 63] on p "Settings" at bounding box center [55, 58] width 24 height 9
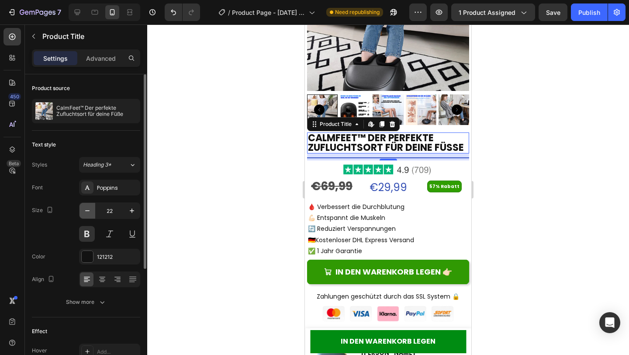
click at [86, 211] on icon "button" at bounding box center [87, 210] width 4 height 1
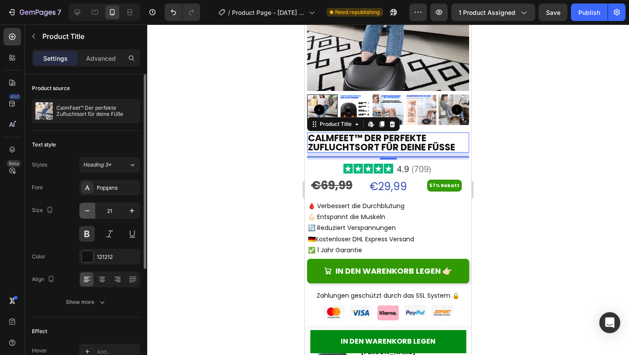
click at [86, 211] on icon "button" at bounding box center [87, 210] width 4 height 1
type input "20"
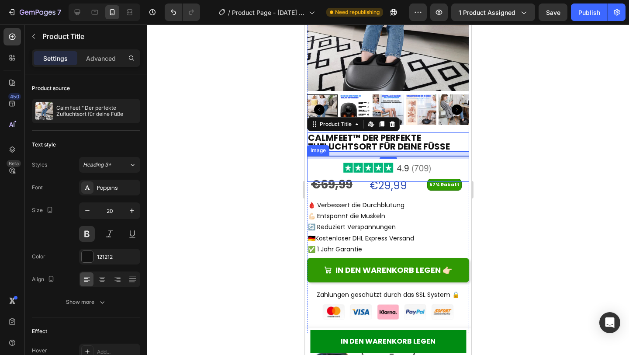
click at [459, 163] on div at bounding box center [388, 169] width 162 height 26
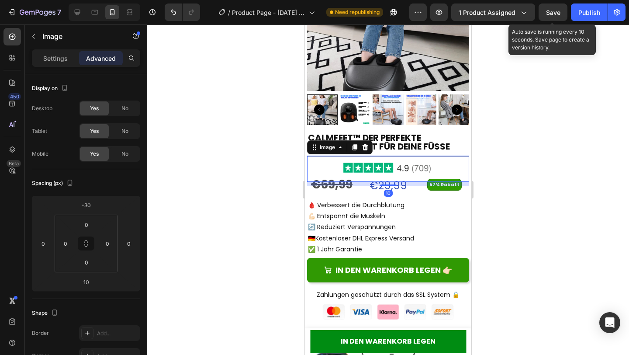
click at [556, 15] on span "Save" at bounding box center [553, 12] width 14 height 7
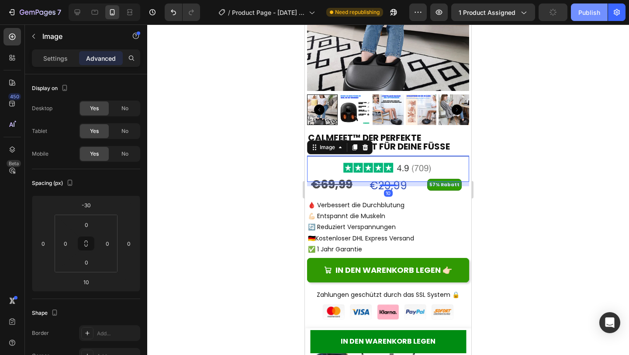
click at [586, 16] on div "Publish" at bounding box center [590, 12] width 22 height 9
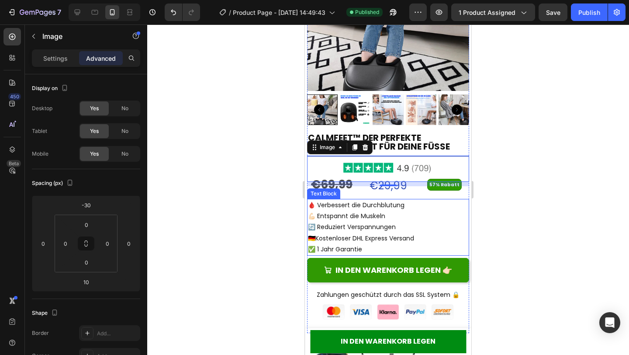
click at [453, 234] on p "🇩🇪Kostenloser DHL Express Versand" at bounding box center [388, 238] width 160 height 11
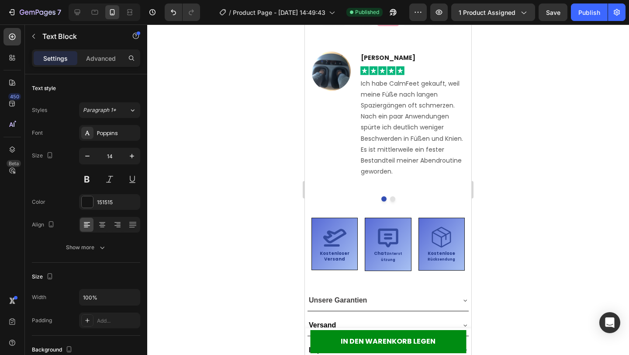
scroll to position [420, 0]
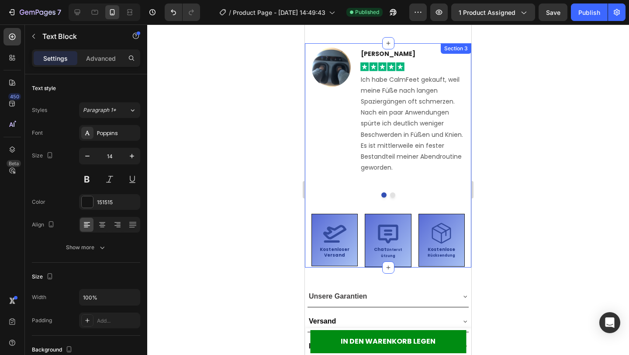
click at [468, 180] on div "Image [PERSON_NAME] Text block Image Ich habe CalmFeet gekauft, weil meine Füße…" at bounding box center [388, 155] width 167 height 224
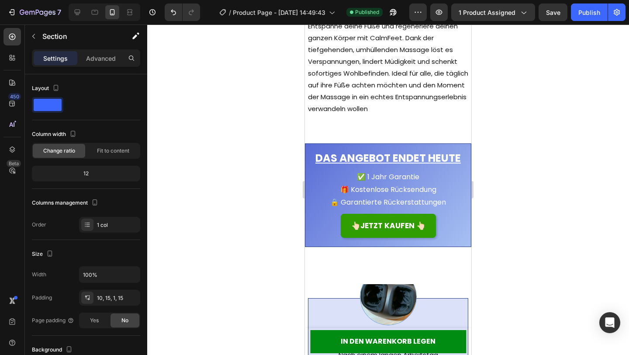
scroll to position [1364, 0]
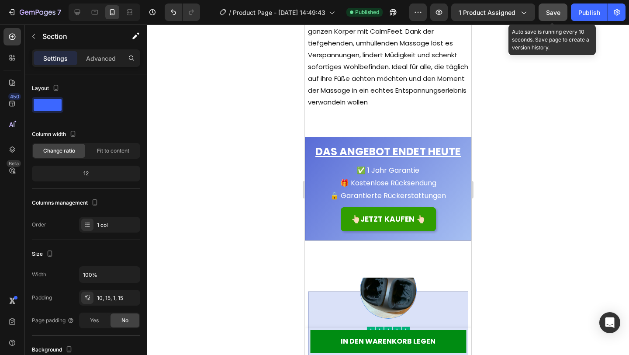
click at [550, 20] on button "Save" at bounding box center [553, 11] width 29 height 17
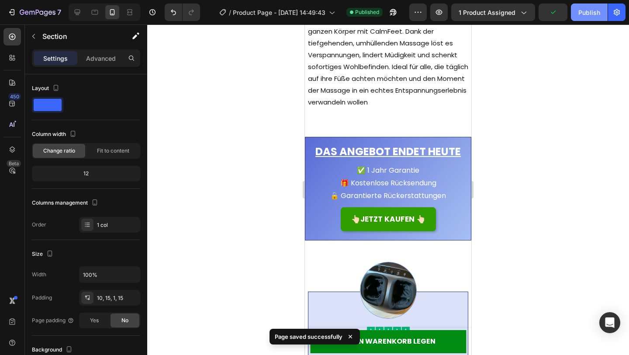
click at [583, 17] on button "Publish" at bounding box center [589, 11] width 37 height 17
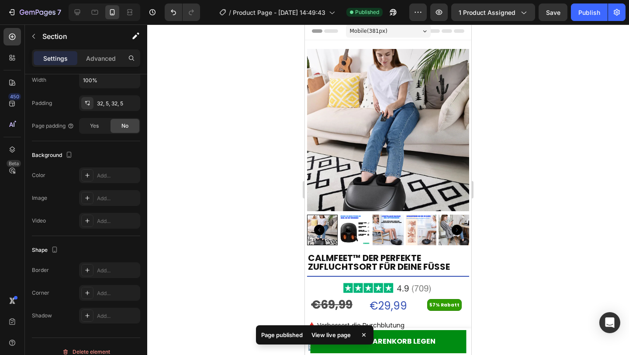
scroll to position [0, 0]
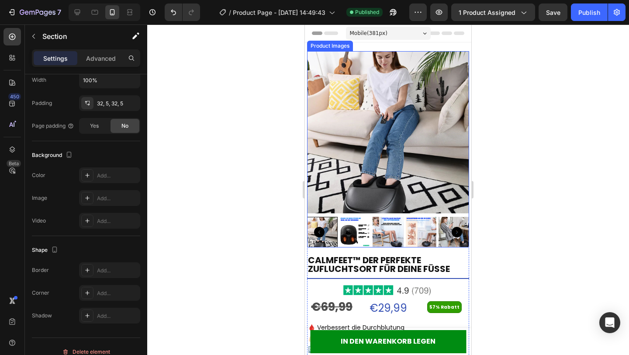
click at [445, 179] on img at bounding box center [388, 132] width 162 height 162
